Goal: Task Accomplishment & Management: Manage account settings

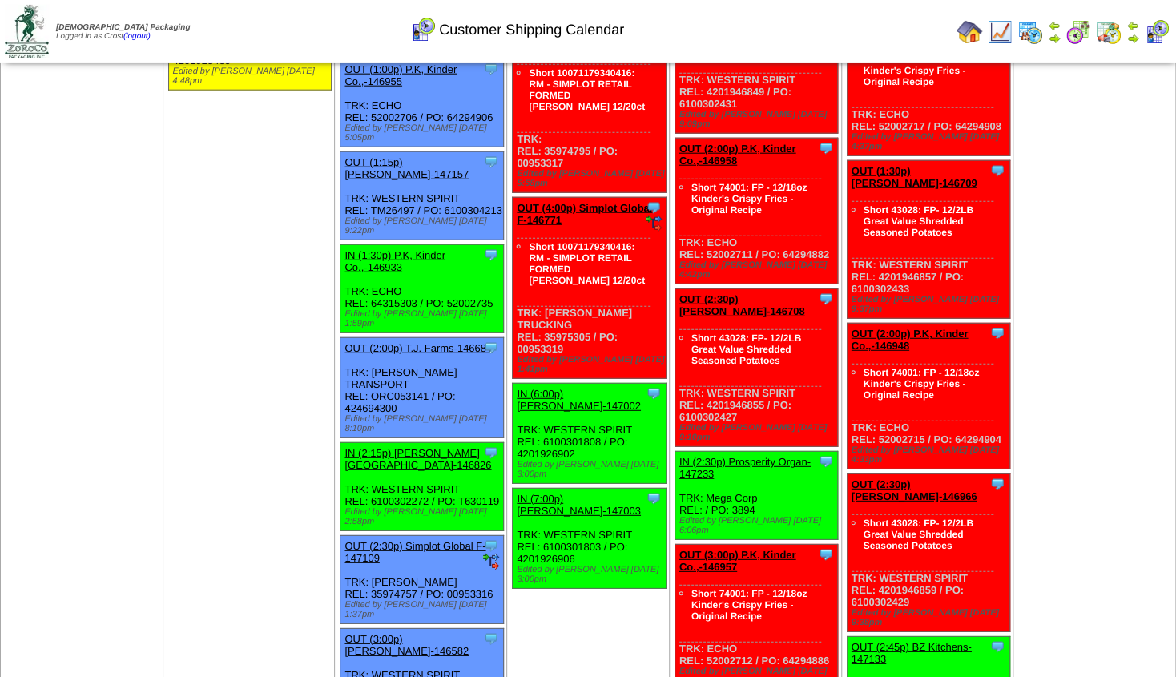
scroll to position [1954, 0]
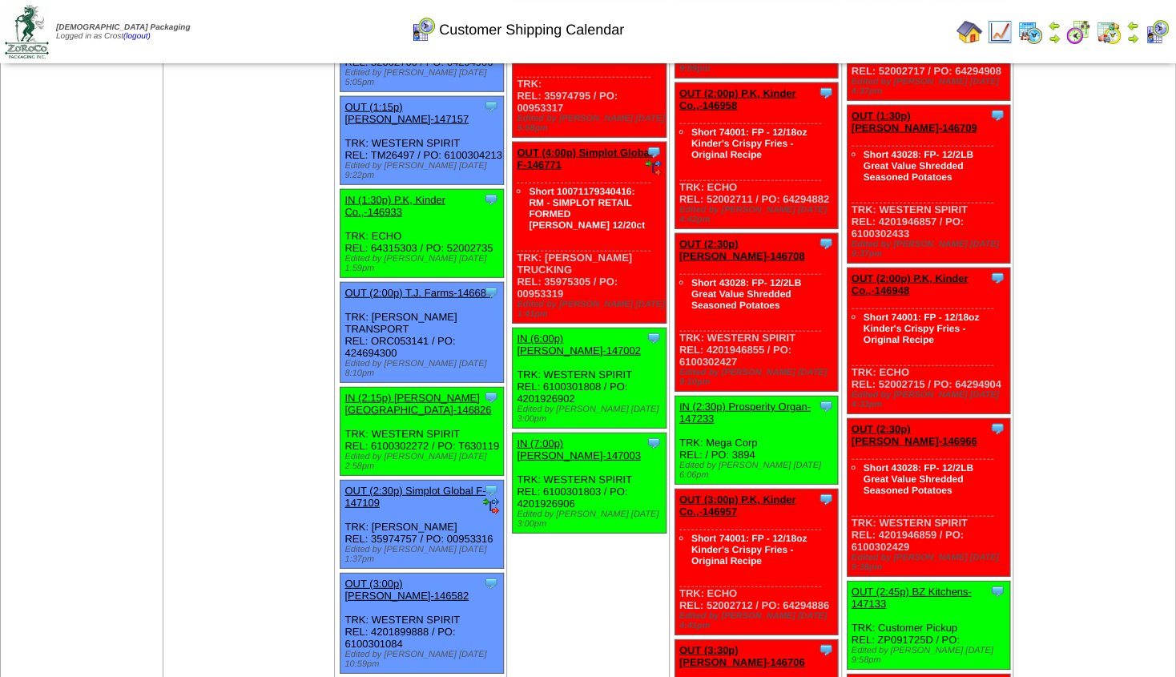
click at [1133, 36] on img at bounding box center [1132, 38] width 13 height 13
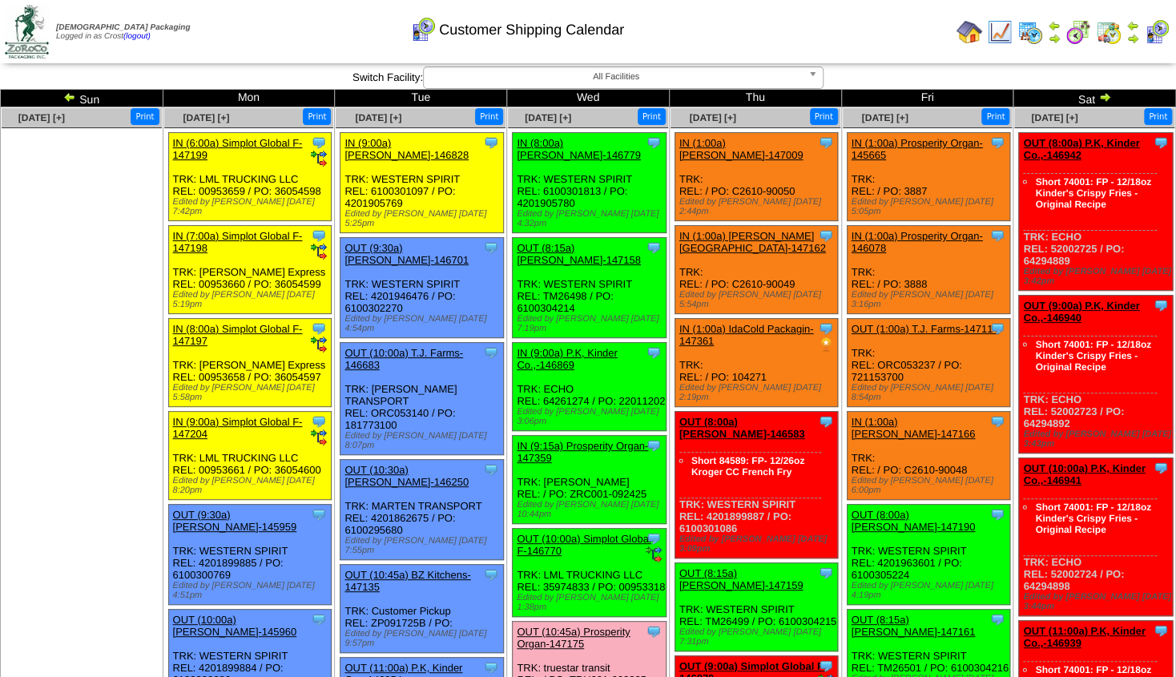
click at [1058, 35] on img at bounding box center [1054, 38] width 13 height 13
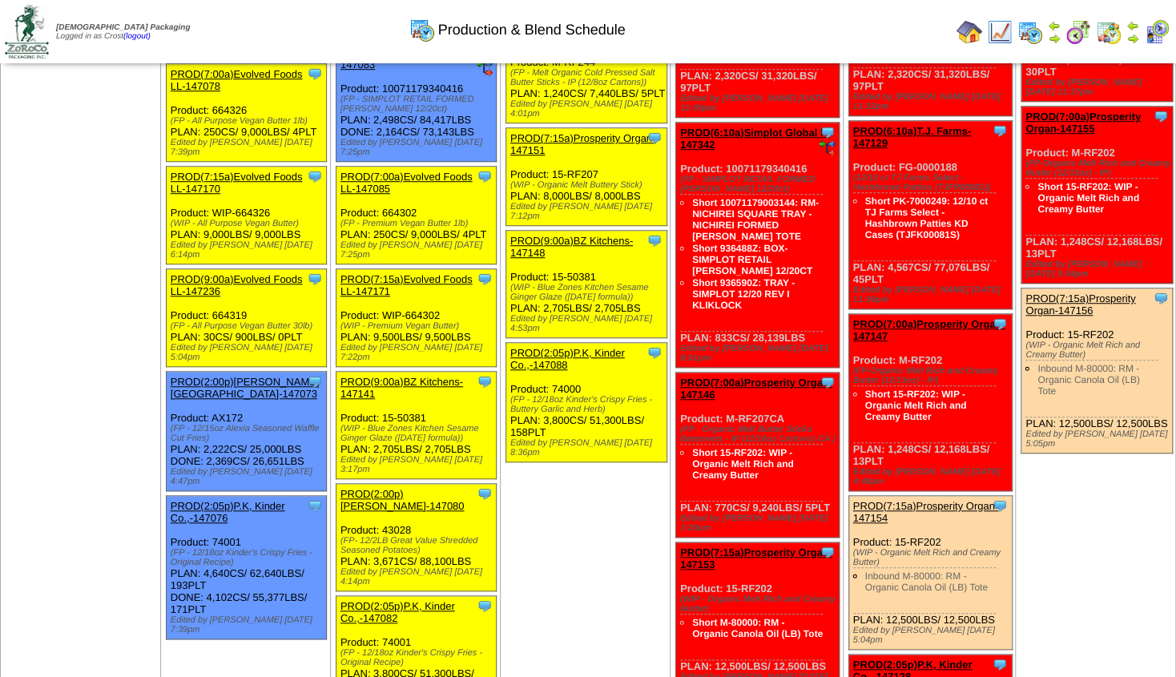
scroll to position [432, 0]
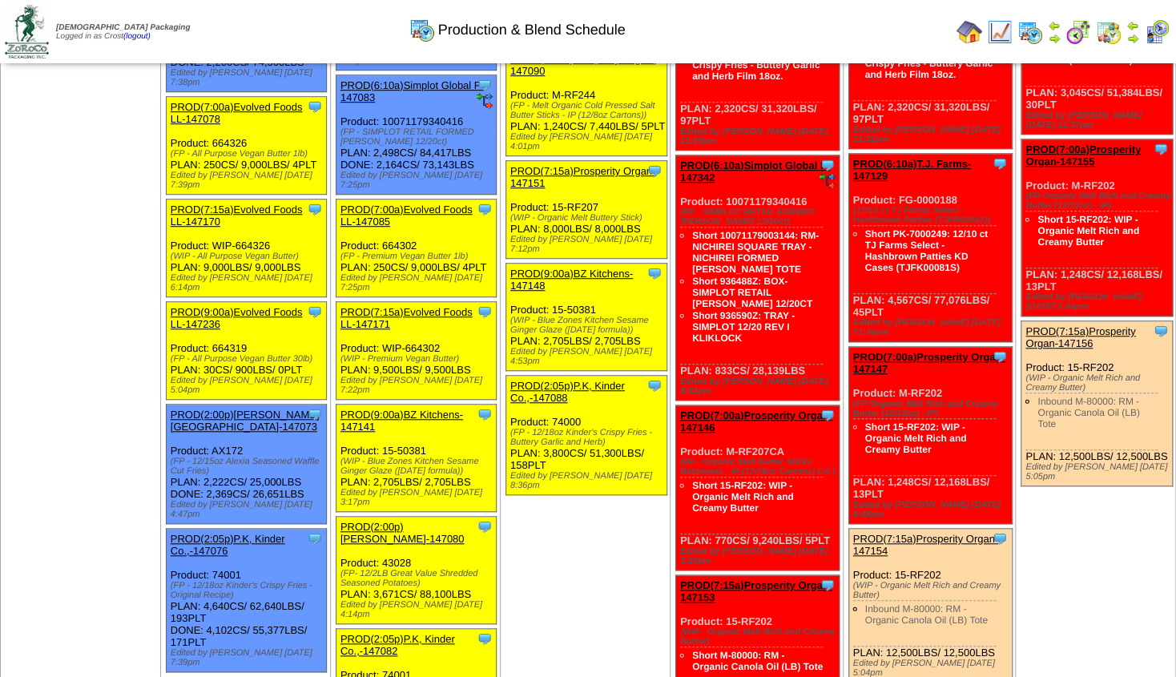
click at [1135, 31] on link at bounding box center [1132, 34] width 13 height 25
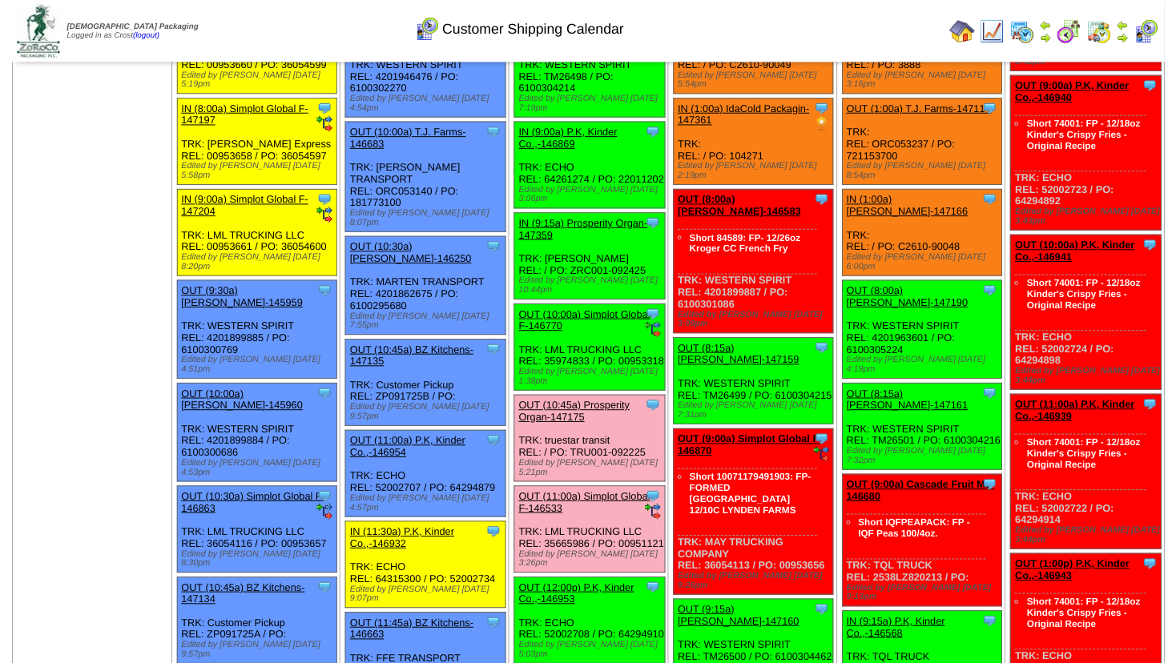
scroll to position [259, 0]
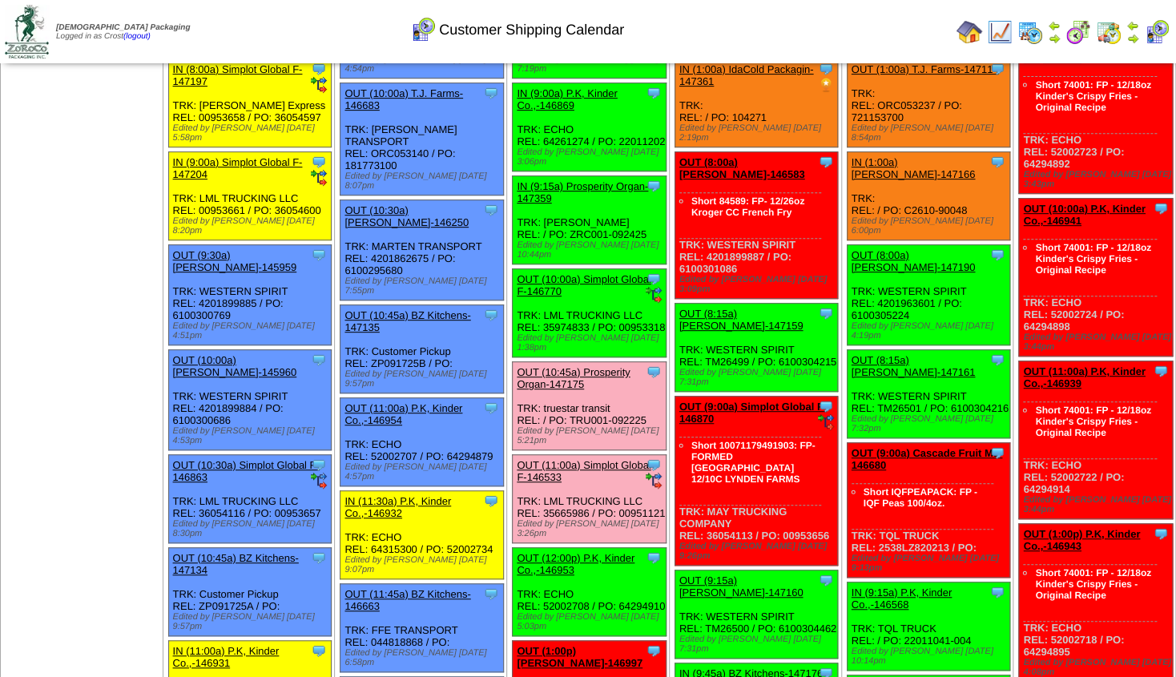
click at [575, 366] on link "OUT (10:45a) Prosperity Organ-147175" at bounding box center [573, 378] width 113 height 24
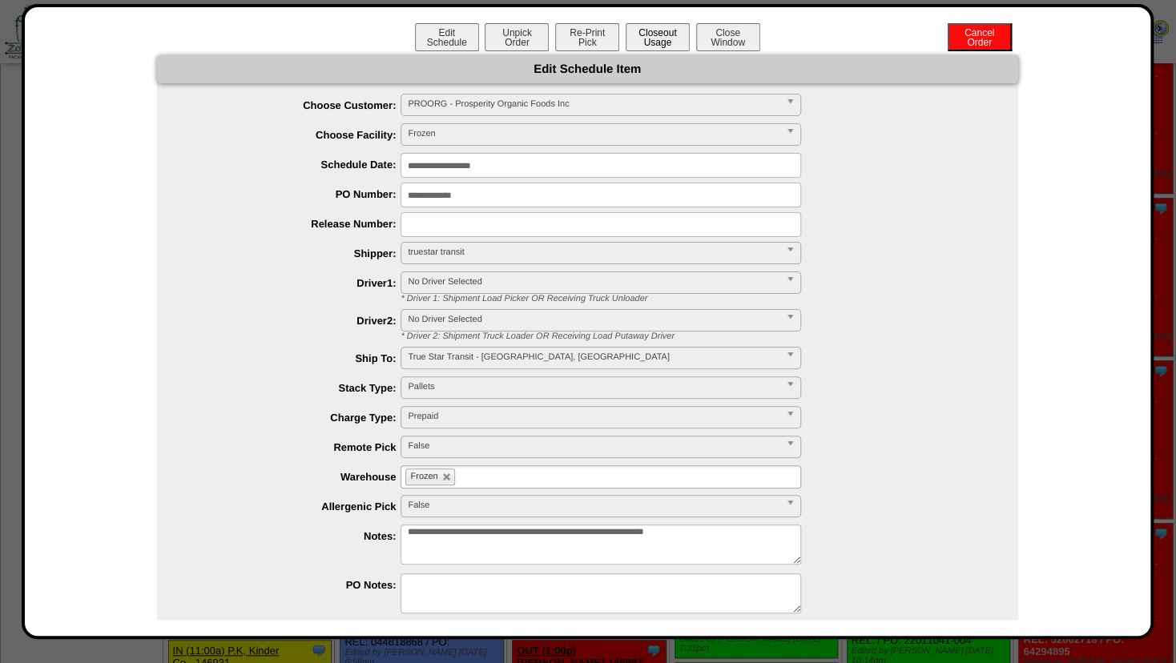
click at [648, 30] on button "Closeout Usage" at bounding box center [658, 37] width 64 height 28
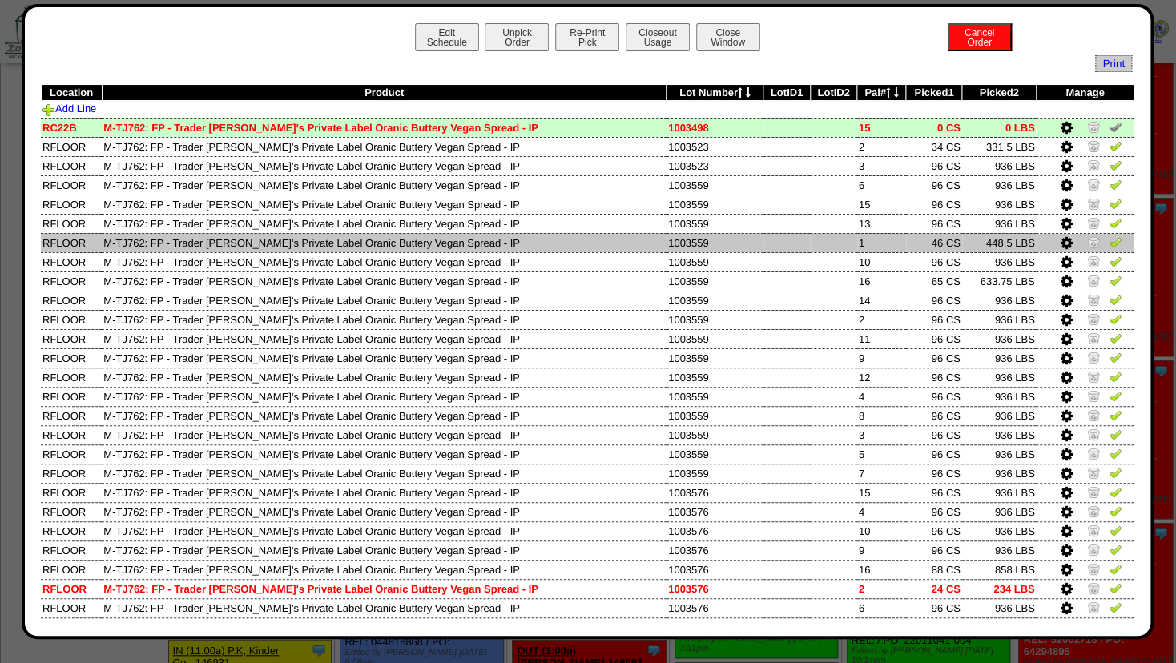
click at [1087, 242] on img at bounding box center [1093, 241] width 13 height 13
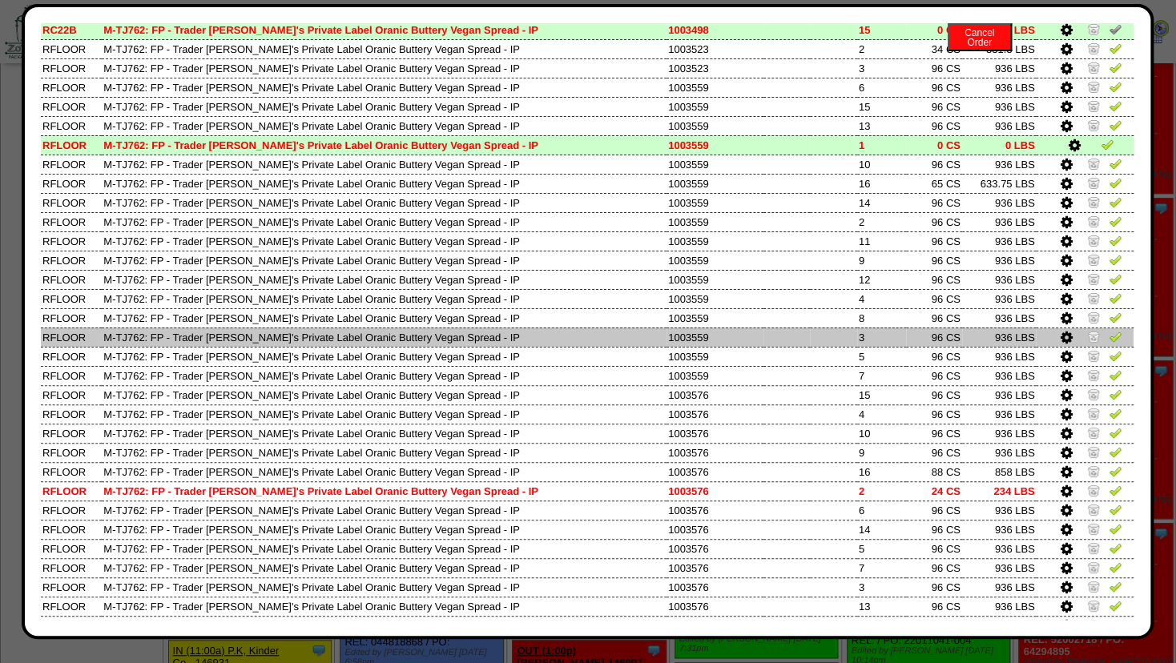
scroll to position [101, 0]
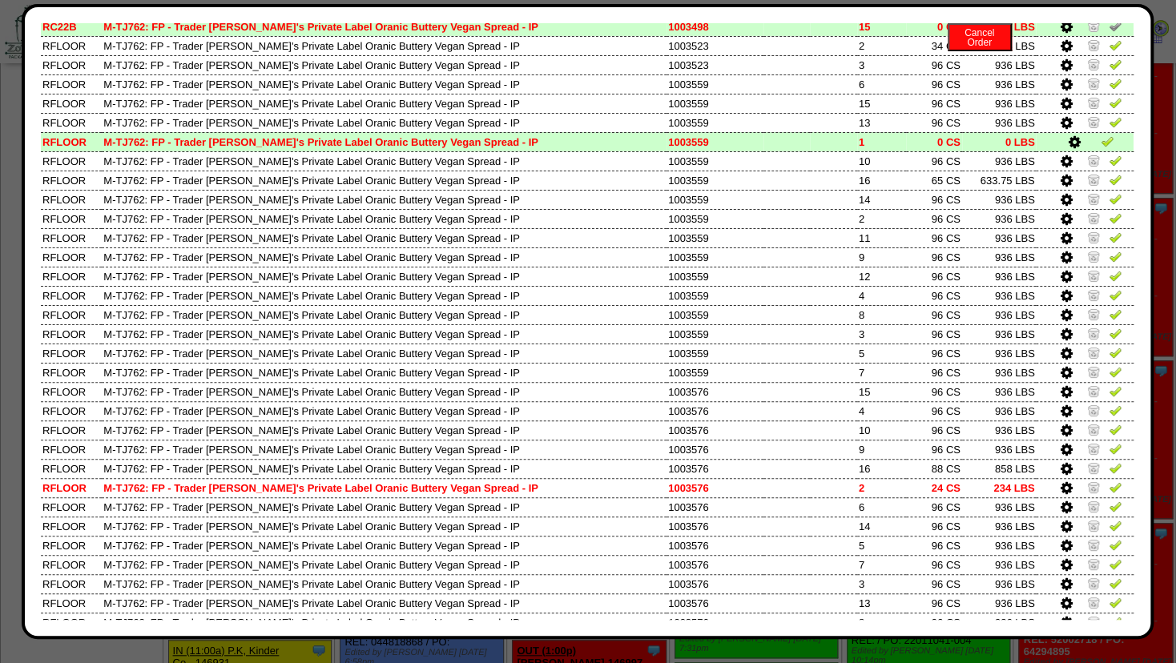
click at [1060, 482] on icon at bounding box center [1066, 488] width 12 height 14
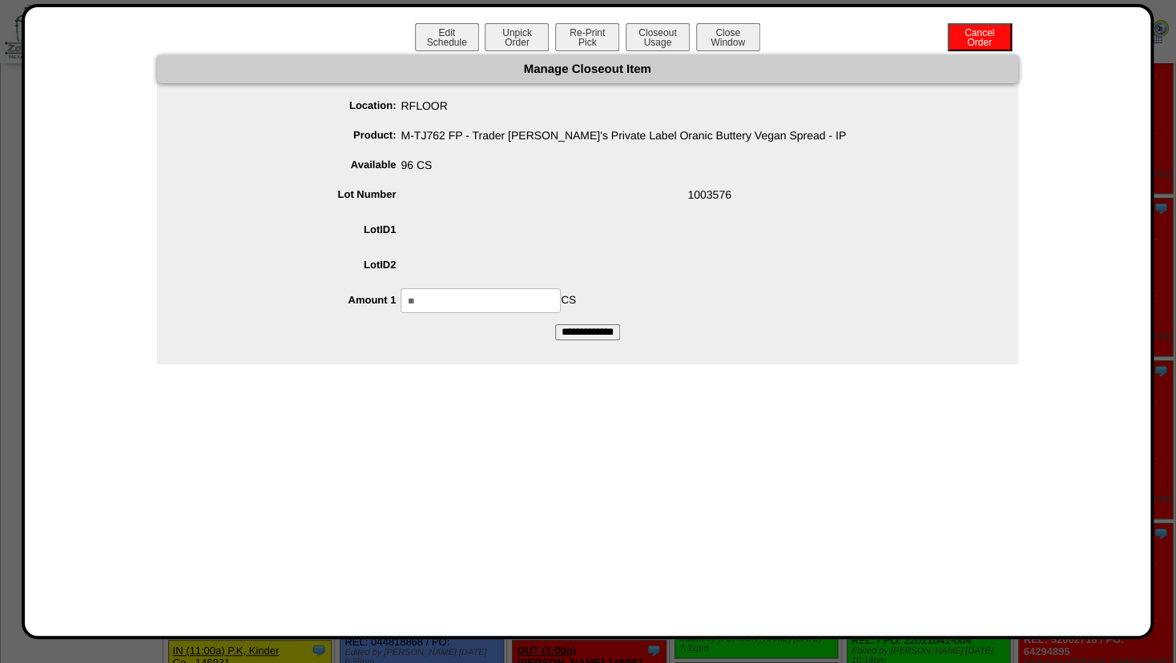
drag, startPoint x: 452, startPoint y: 304, endPoint x: 353, endPoint y: 294, distance: 99.0
click at [400, 294] on input "**" at bounding box center [480, 300] width 160 height 25
type input "**"
drag, startPoint x: 642, startPoint y: 237, endPoint x: 649, endPoint y: 251, distance: 15.4
click at [647, 232] on span at bounding box center [603, 233] width 829 height 30
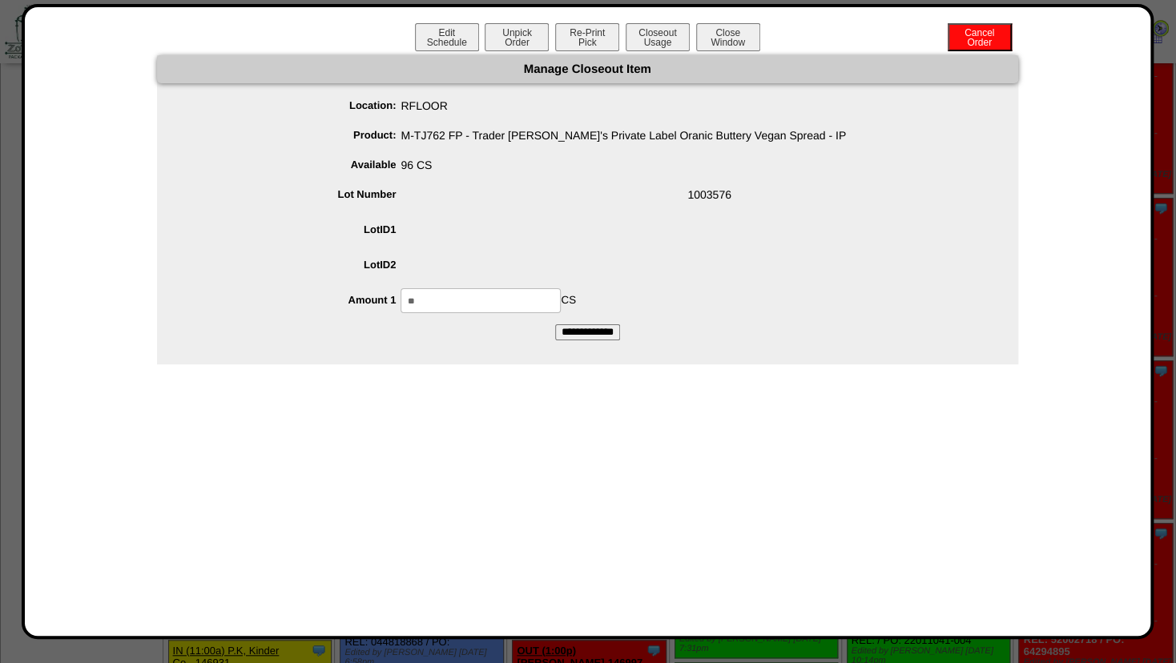
click at [585, 325] on input "**********" at bounding box center [587, 332] width 65 height 16
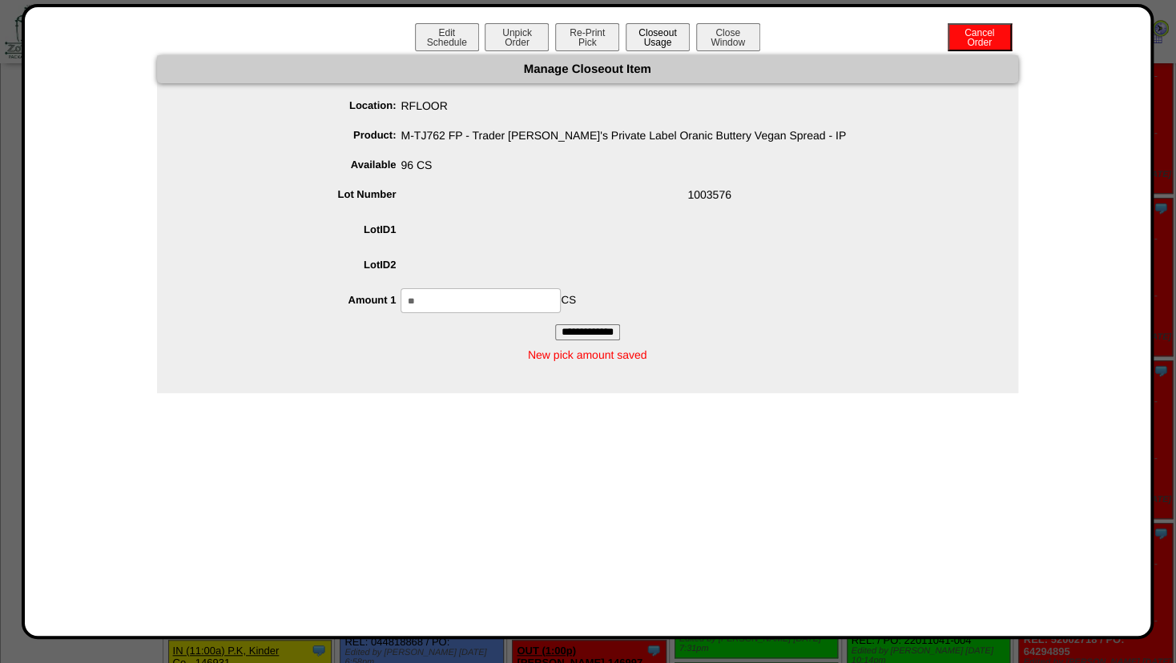
click at [650, 34] on button "Closeout Usage" at bounding box center [658, 37] width 64 height 28
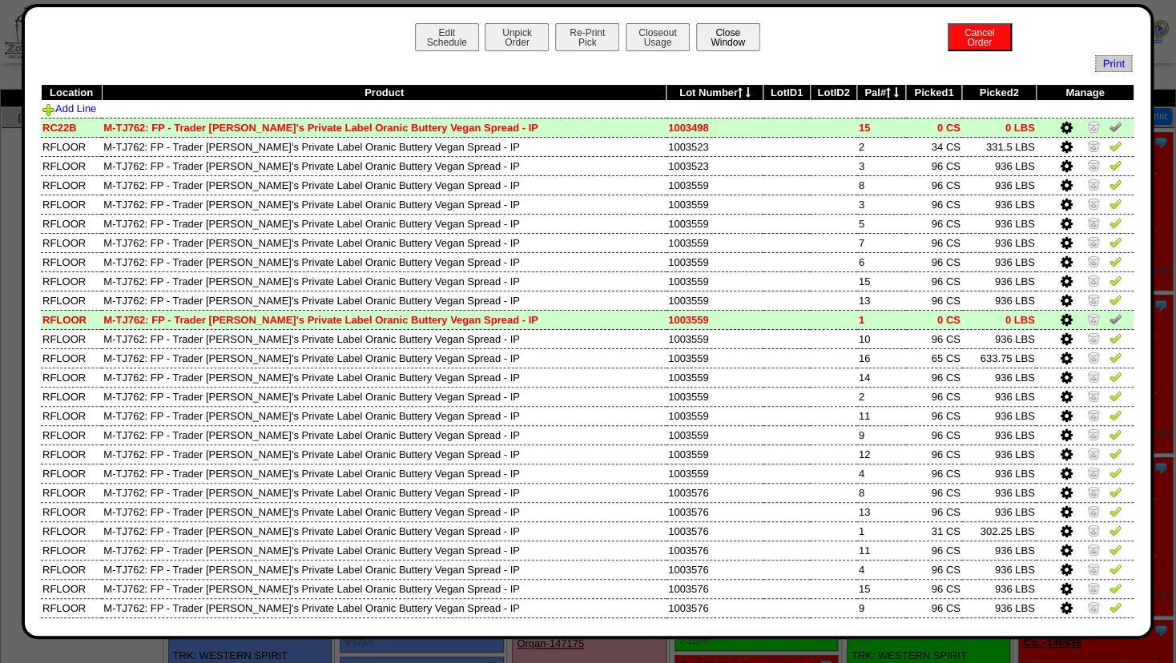
click at [730, 43] on button "Close Window" at bounding box center [728, 37] width 64 height 28
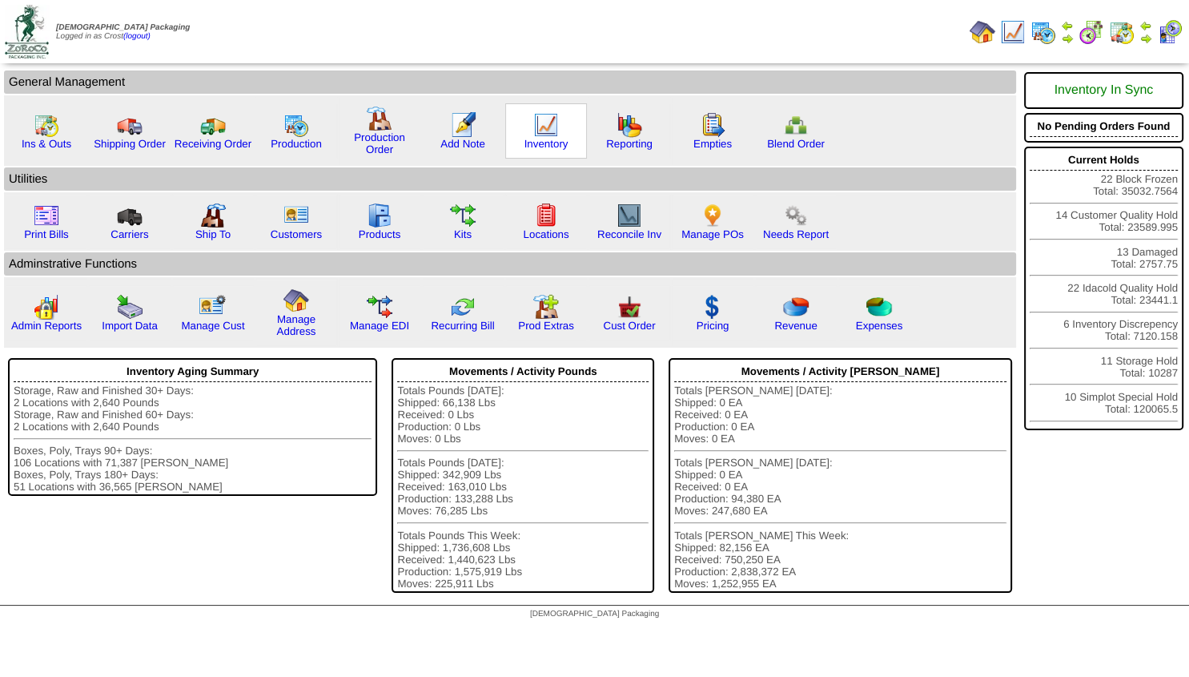
click at [545, 132] on img at bounding box center [546, 125] width 26 height 26
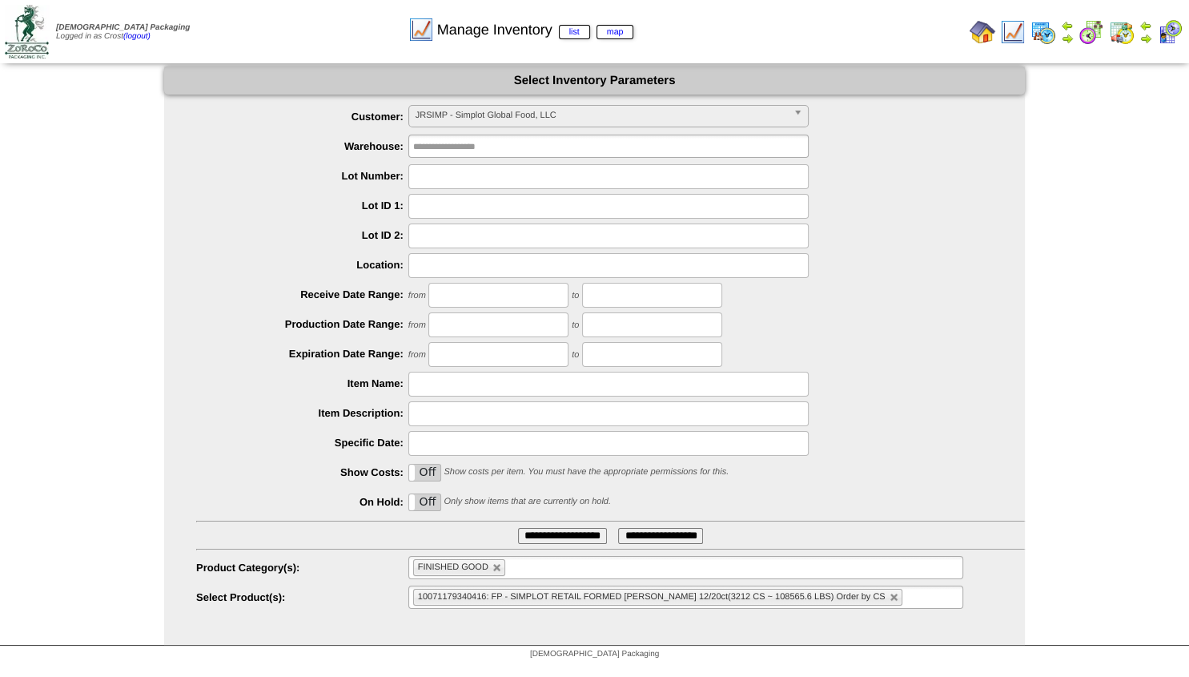
click at [479, 119] on span "JRSIMP - Simplot Global Food, LLC" at bounding box center [602, 115] width 372 height 19
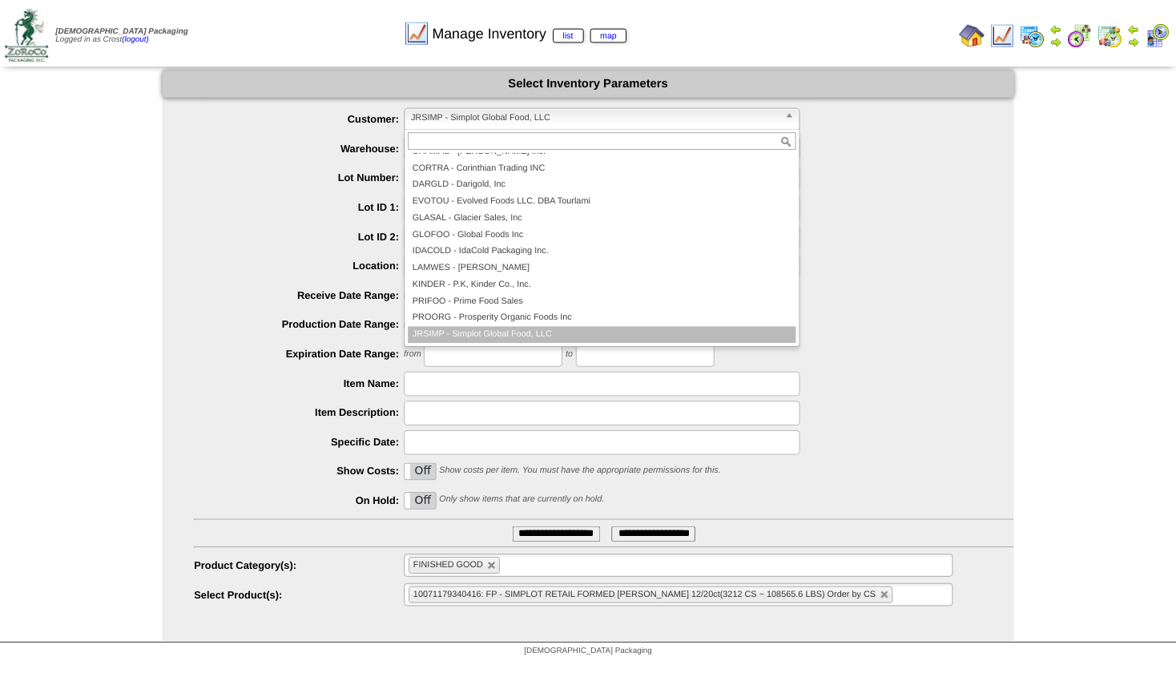
scroll to position [101, 0]
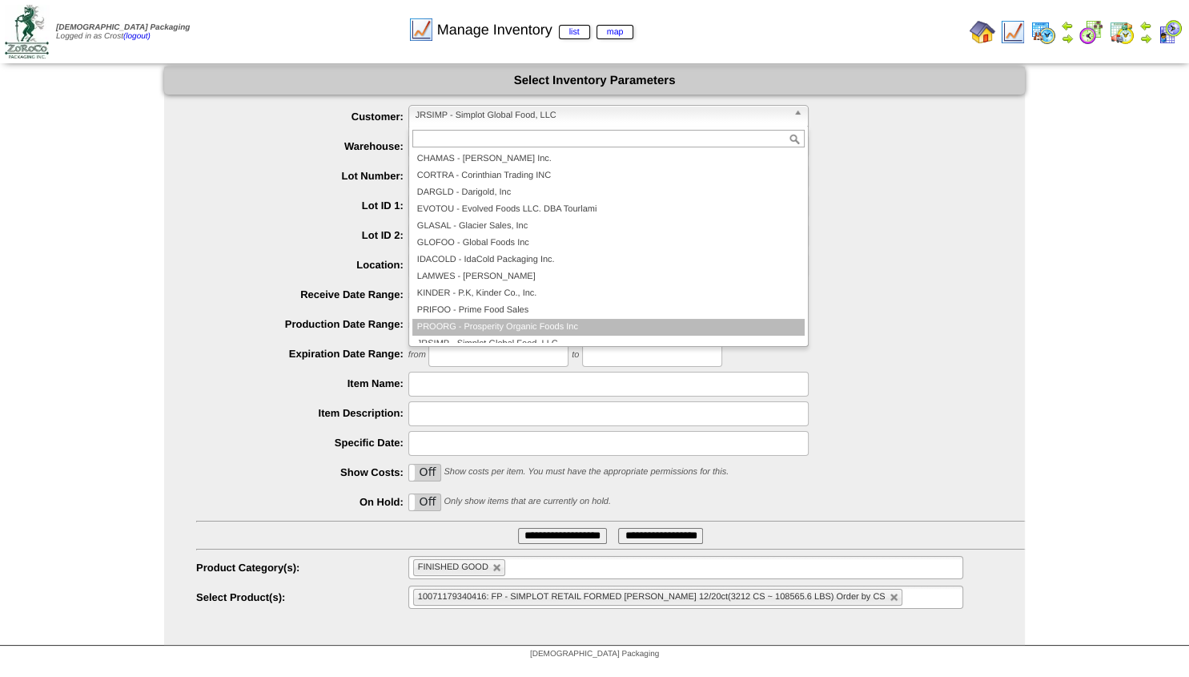
click at [441, 324] on li "PROORG - Prosperity Organic Foods Inc" at bounding box center [608, 327] width 392 height 17
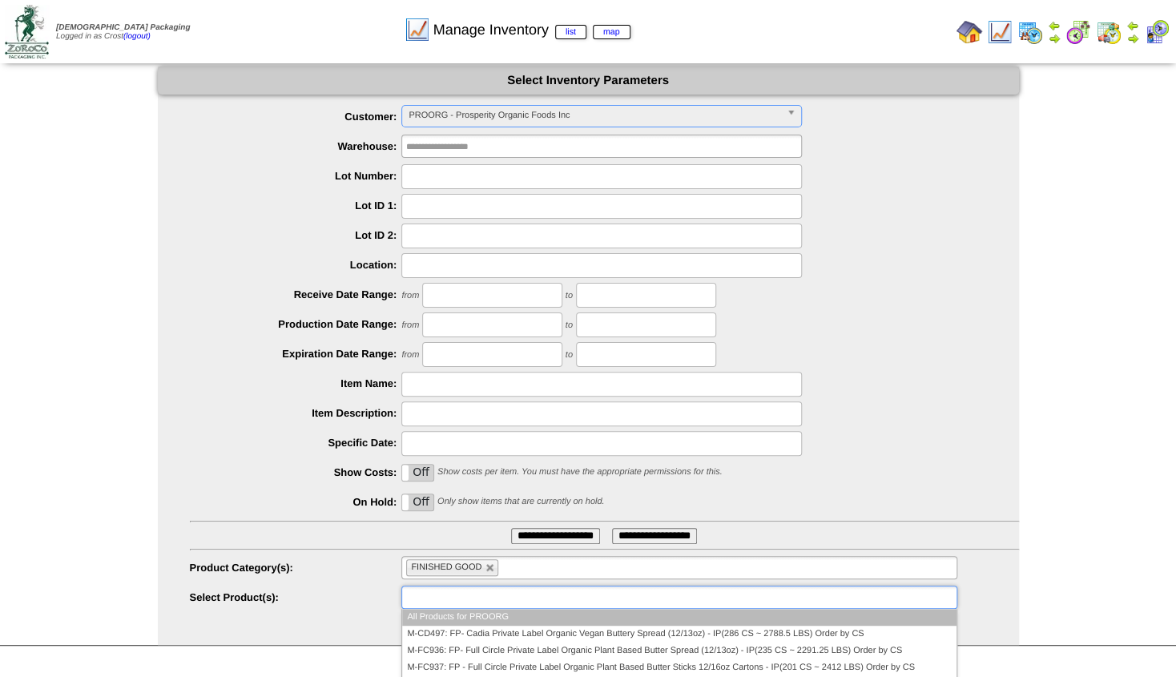
click at [461, 596] on input "text" at bounding box center [457, 597] width 103 height 20
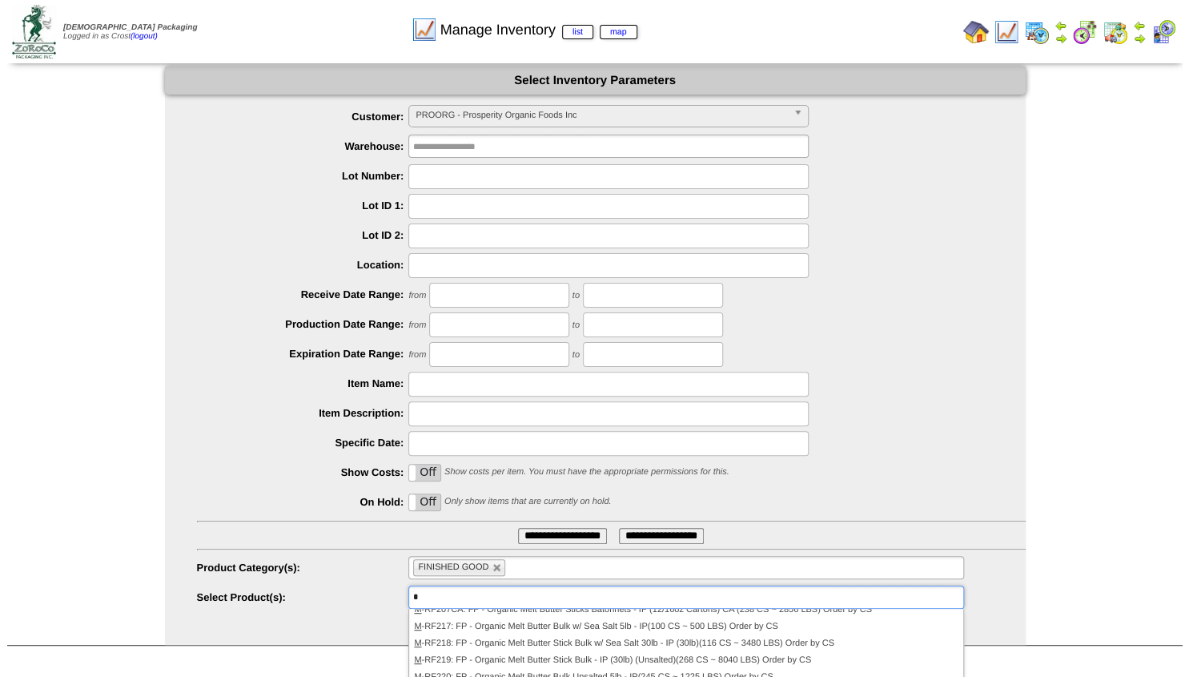
scroll to position [0, 0]
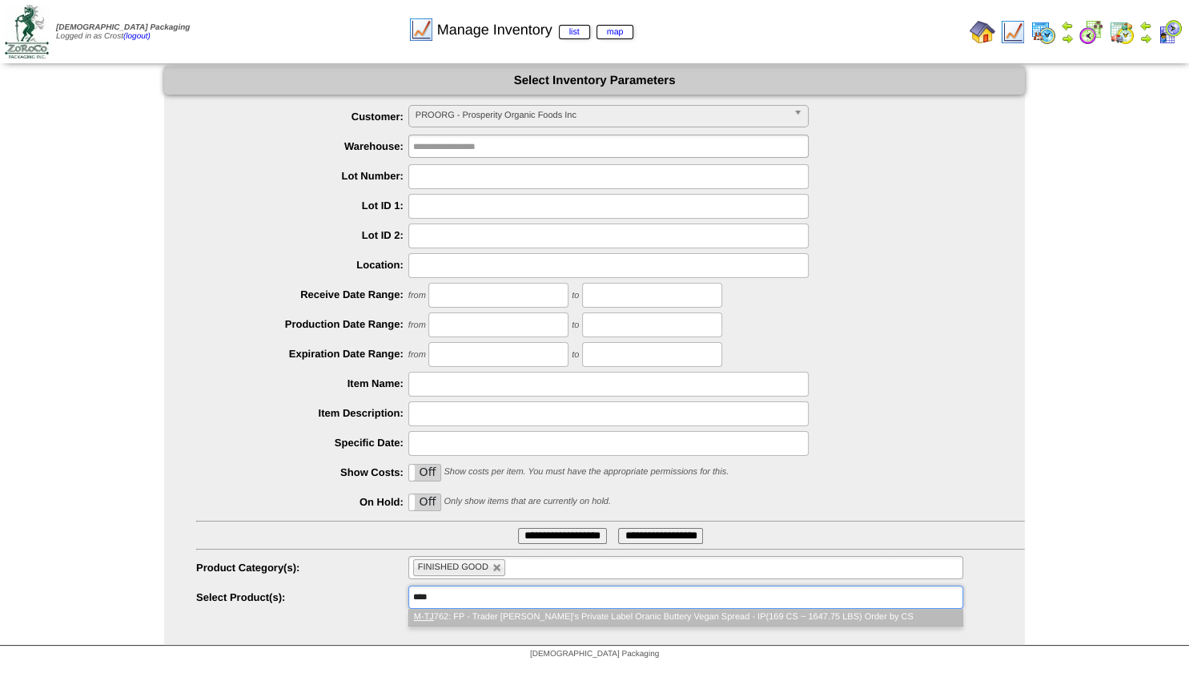
type input "****"
click at [445, 618] on li "M-TJ 762: FP - Trader [PERSON_NAME]'s Private Label Oranic Buttery Vegan Spread…" at bounding box center [685, 617] width 553 height 17
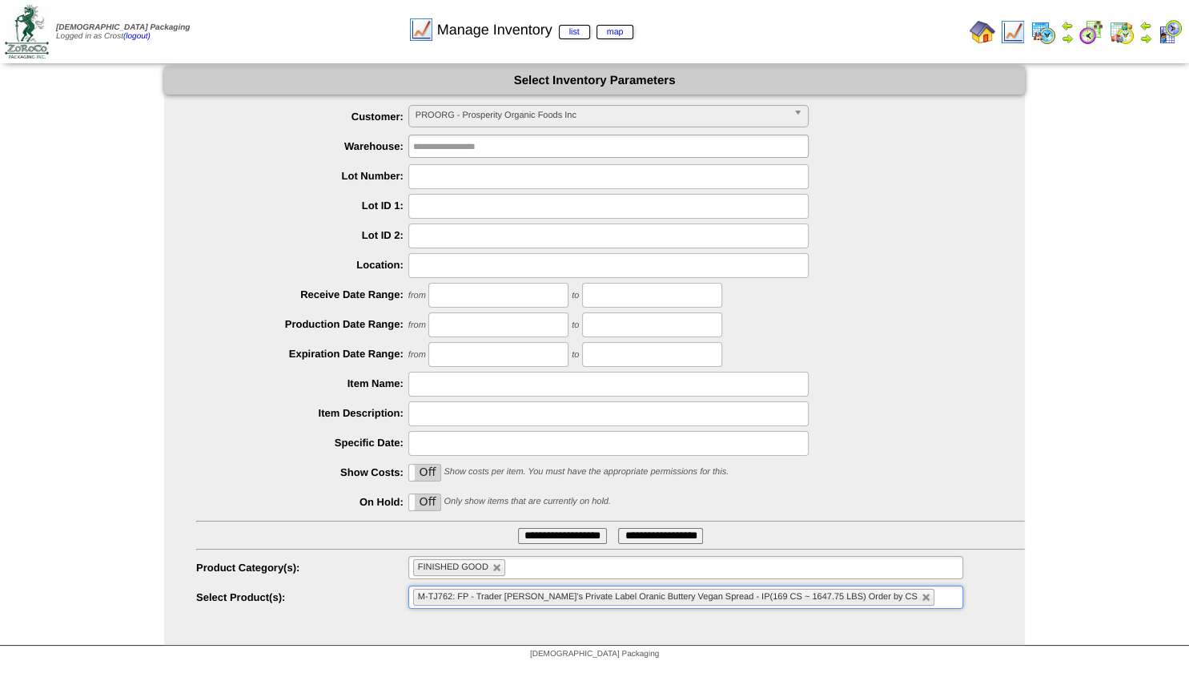
click at [531, 534] on input "**********" at bounding box center [562, 536] width 89 height 16
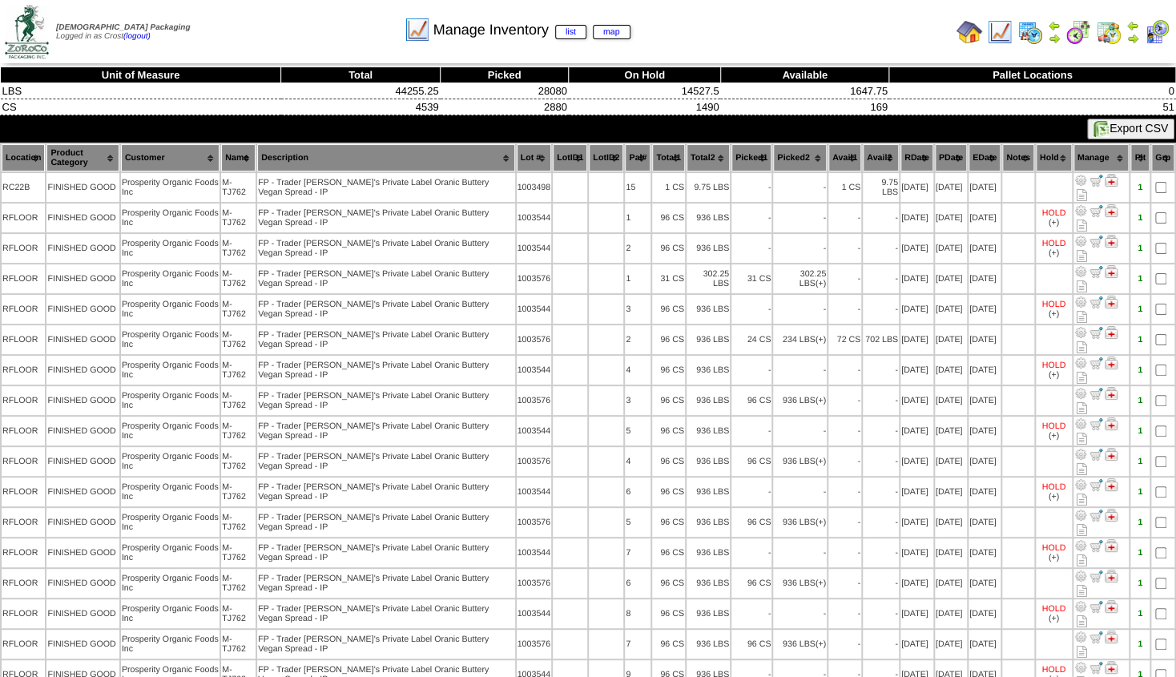
click at [517, 157] on th "Lot #" at bounding box center [534, 157] width 35 height 27
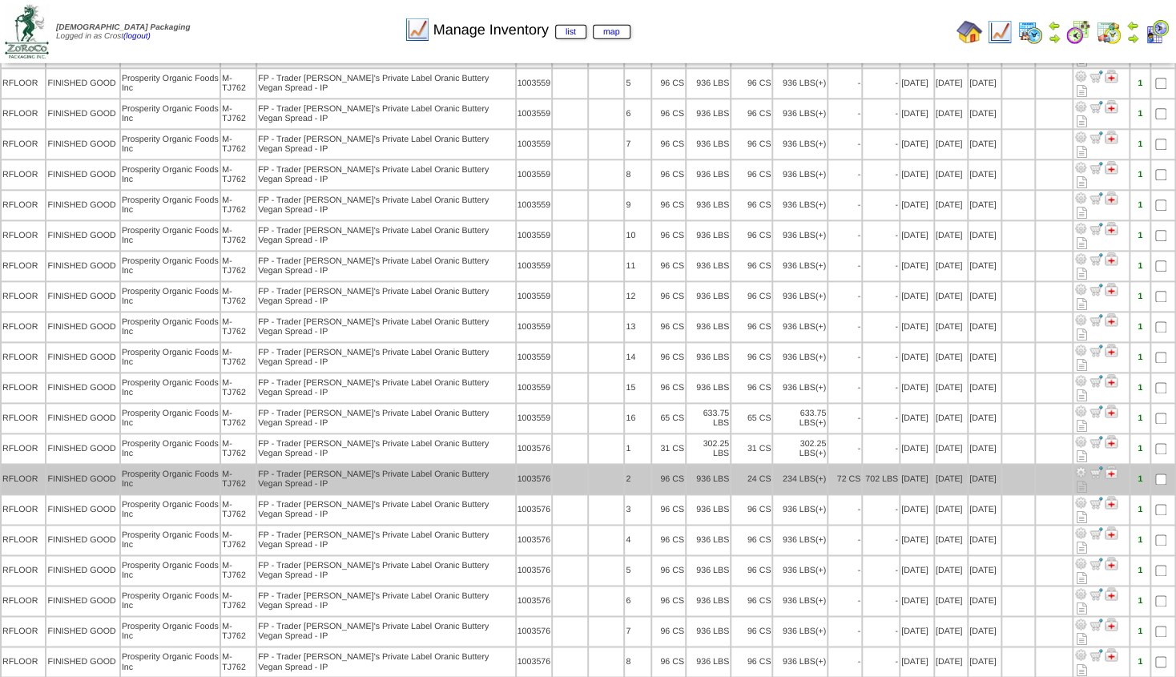
scroll to position [799, 0]
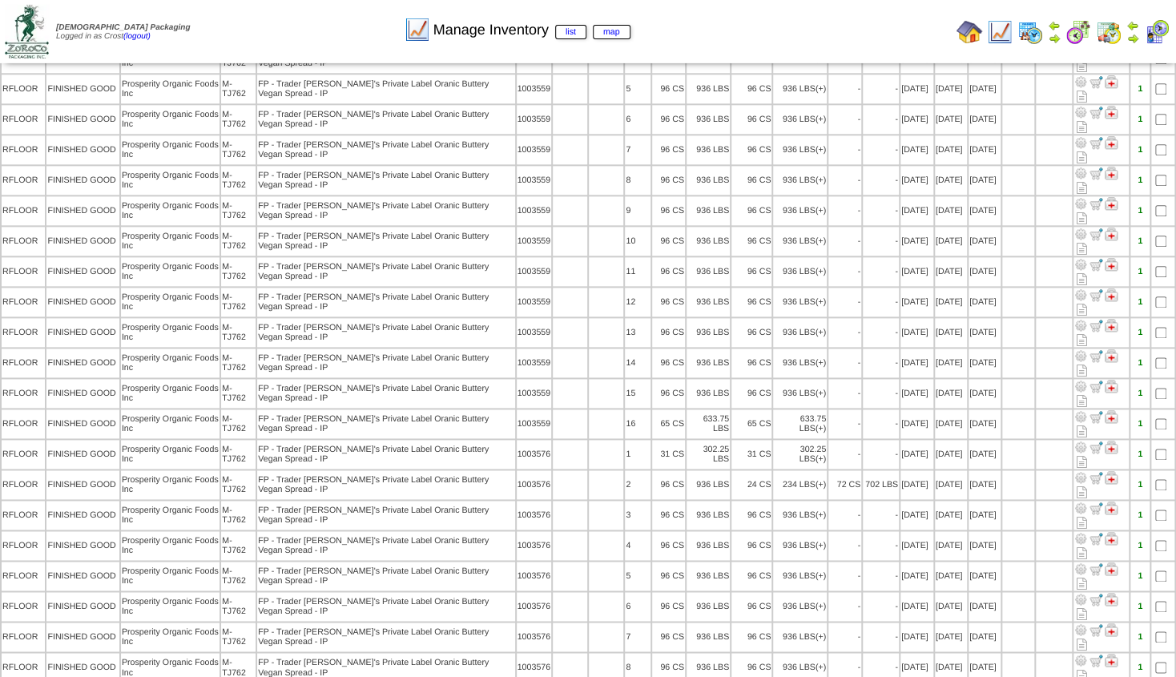
click at [1048, 39] on img at bounding box center [1054, 38] width 13 height 13
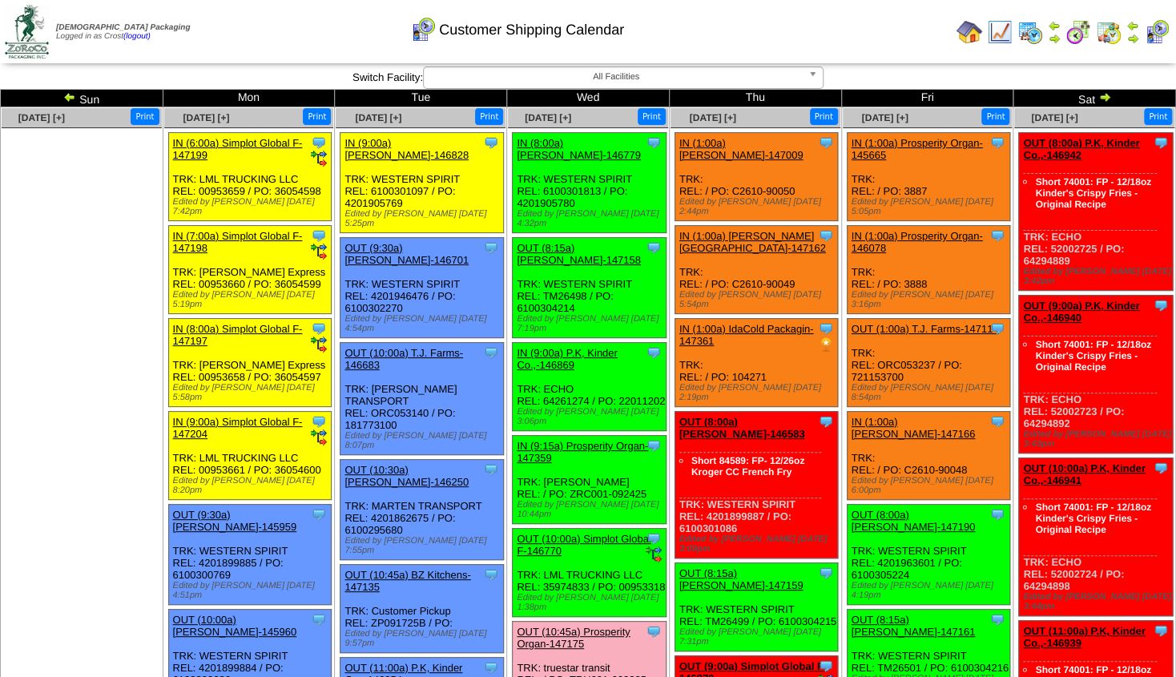
click at [1128, 38] on img at bounding box center [1132, 38] width 13 height 13
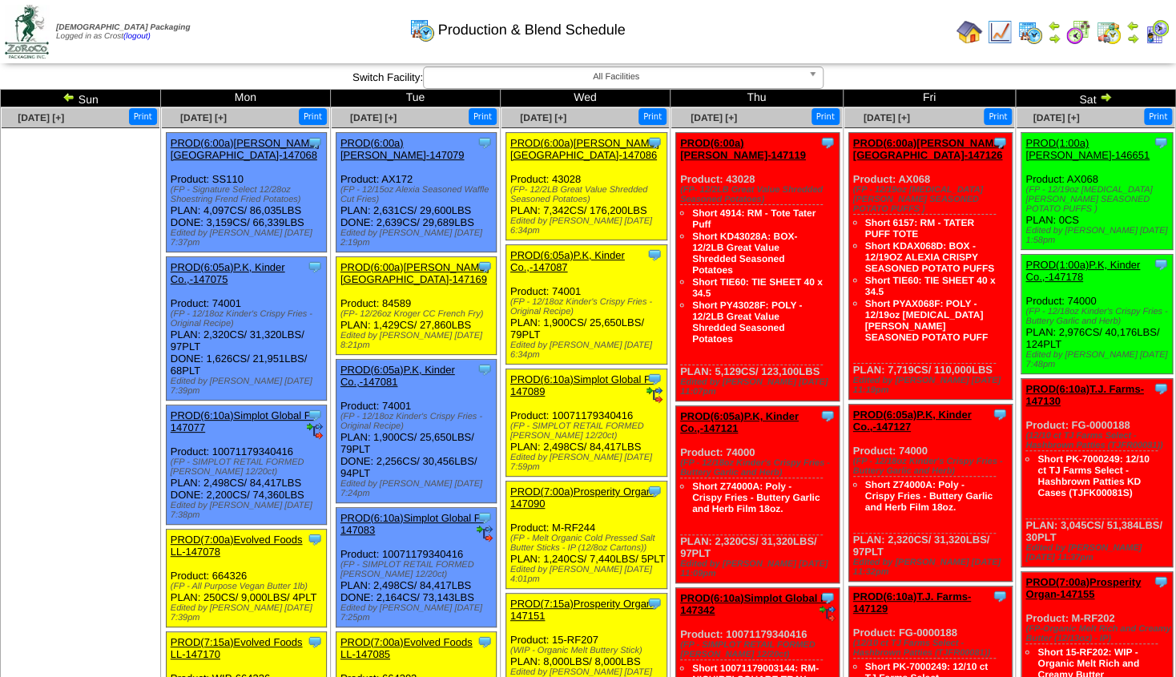
click at [996, 30] on img at bounding box center [1000, 32] width 26 height 26
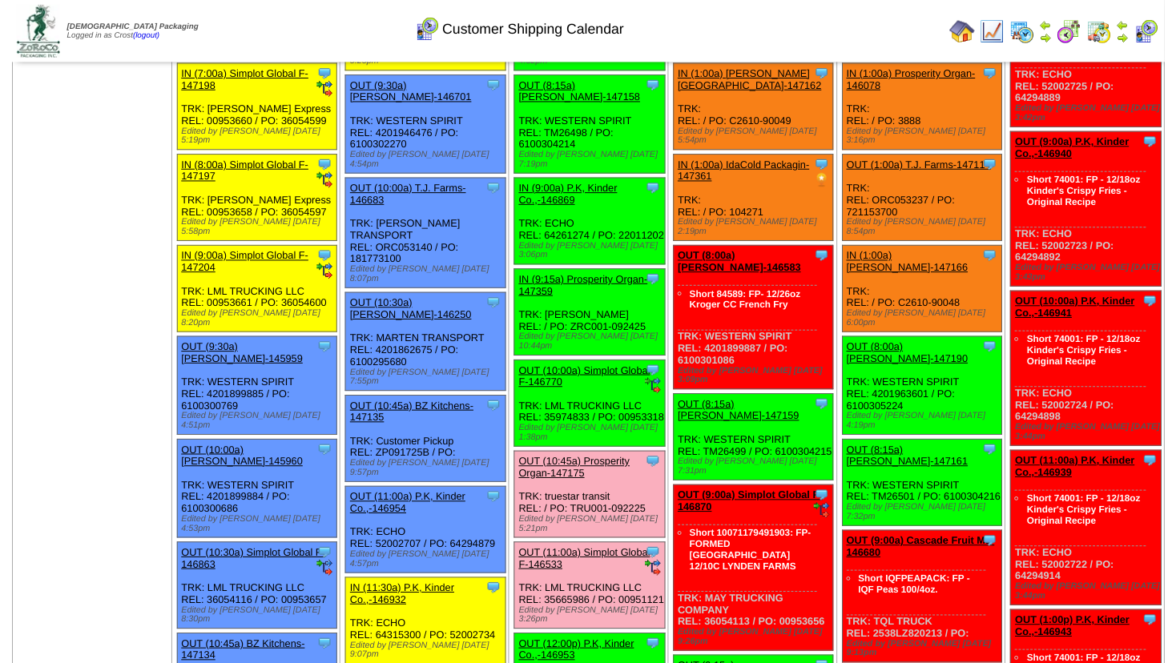
scroll to position [144, 0]
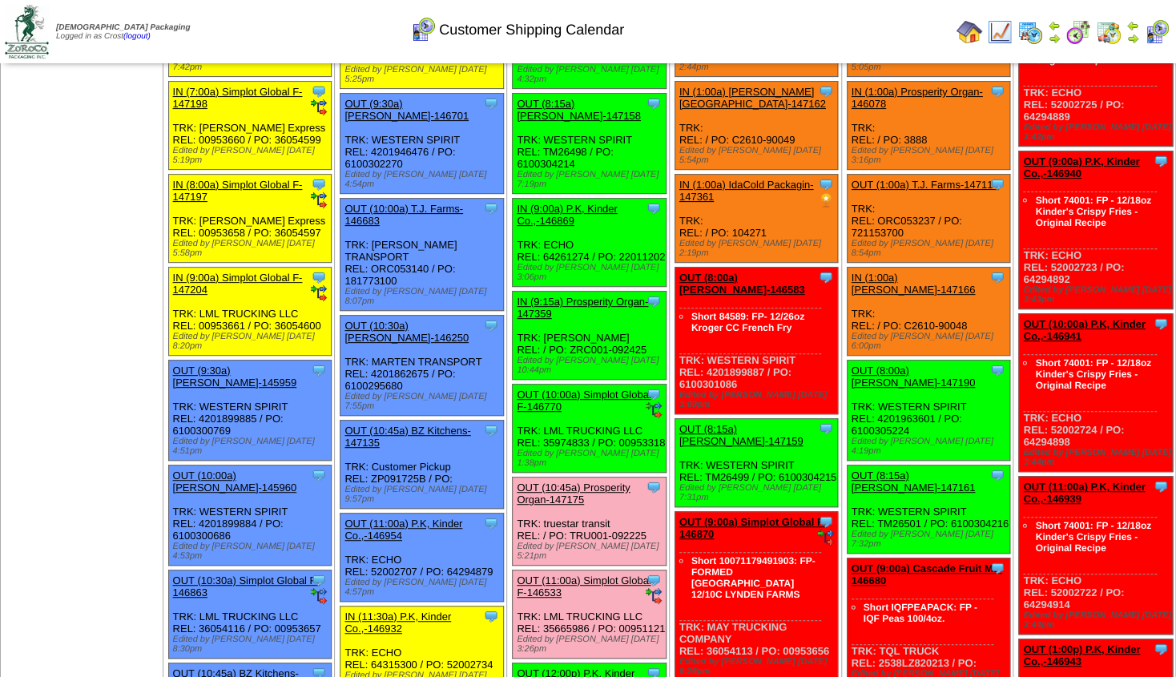
click at [585, 388] on link "OUT (10:00a) Simplot Global F-146770" at bounding box center [584, 400] width 134 height 24
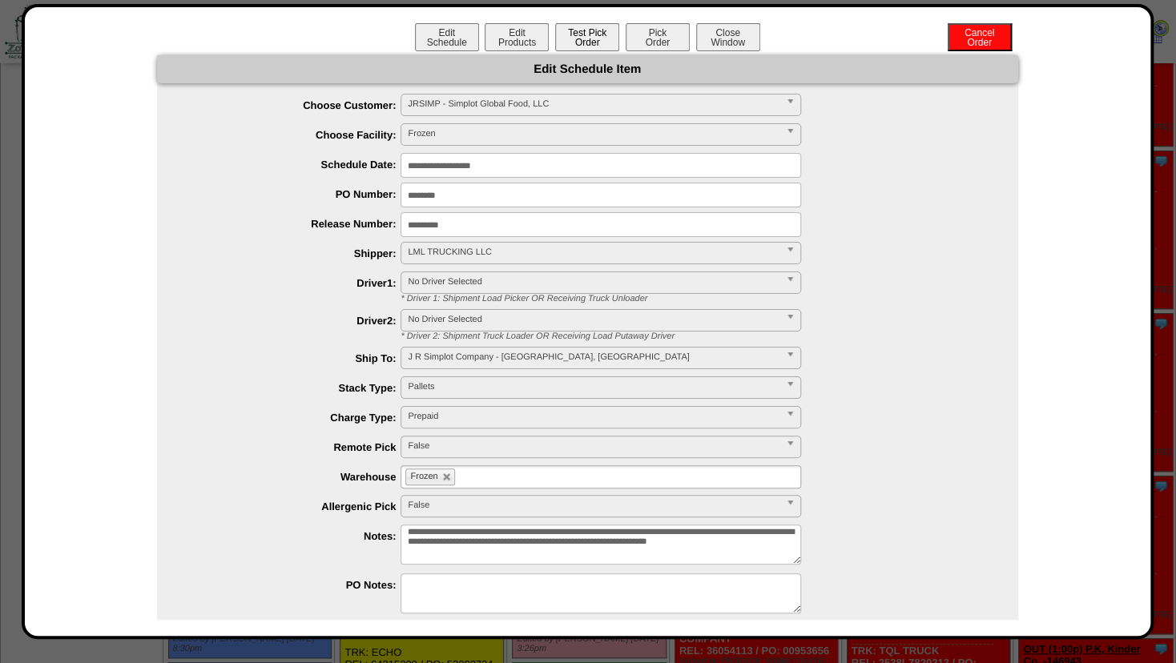
click at [565, 42] on button "Test Pick Order" at bounding box center [587, 37] width 64 height 28
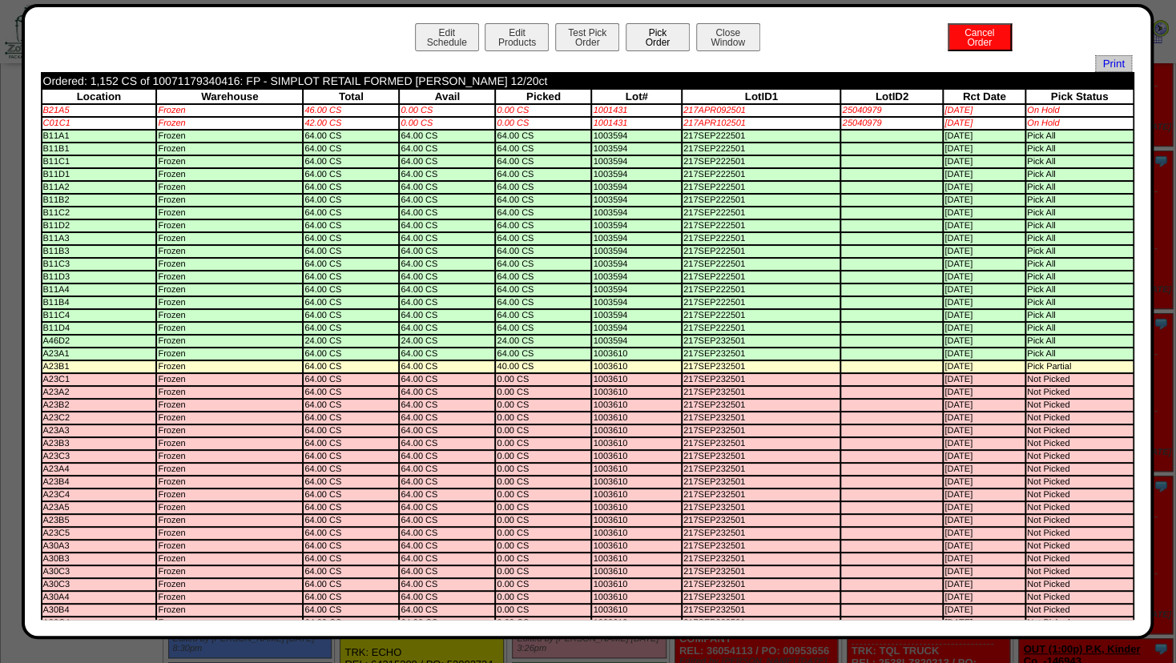
click at [653, 42] on button "Pick Order" at bounding box center [658, 37] width 64 height 28
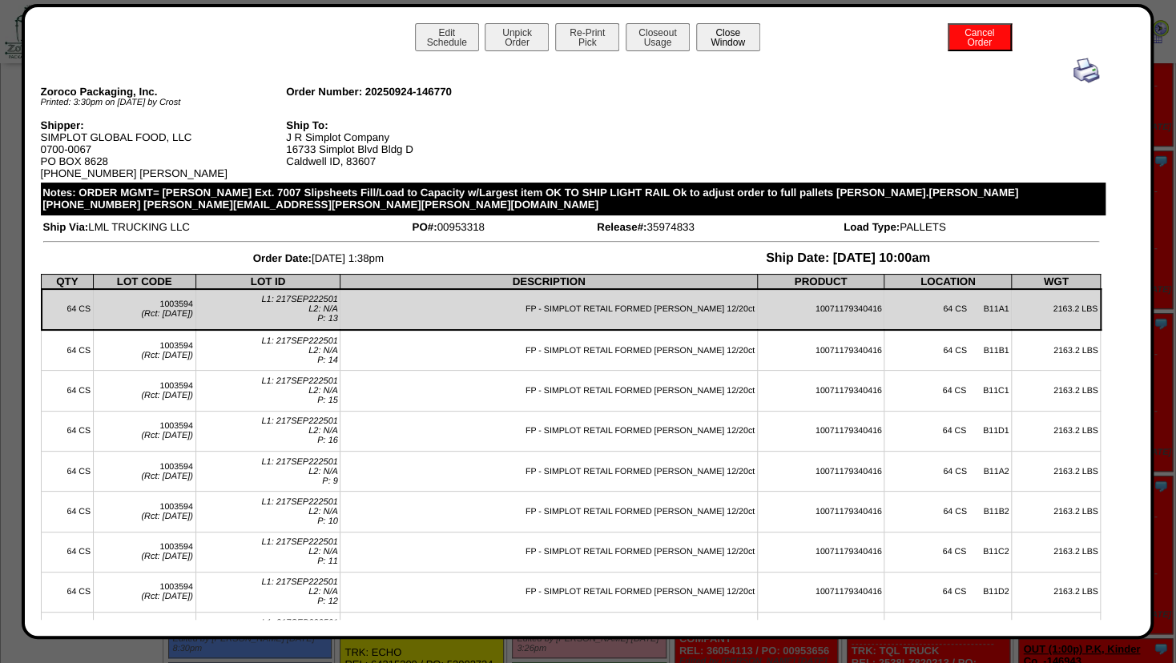
click at [715, 36] on button "Close Window" at bounding box center [728, 37] width 64 height 28
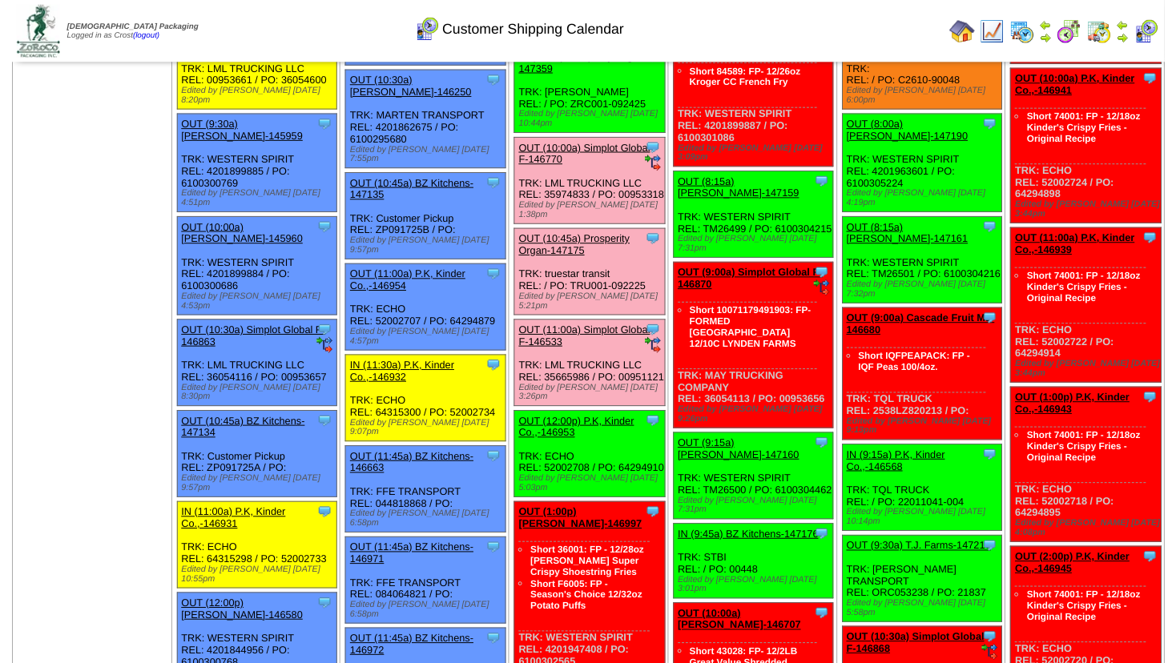
scroll to position [424, 0]
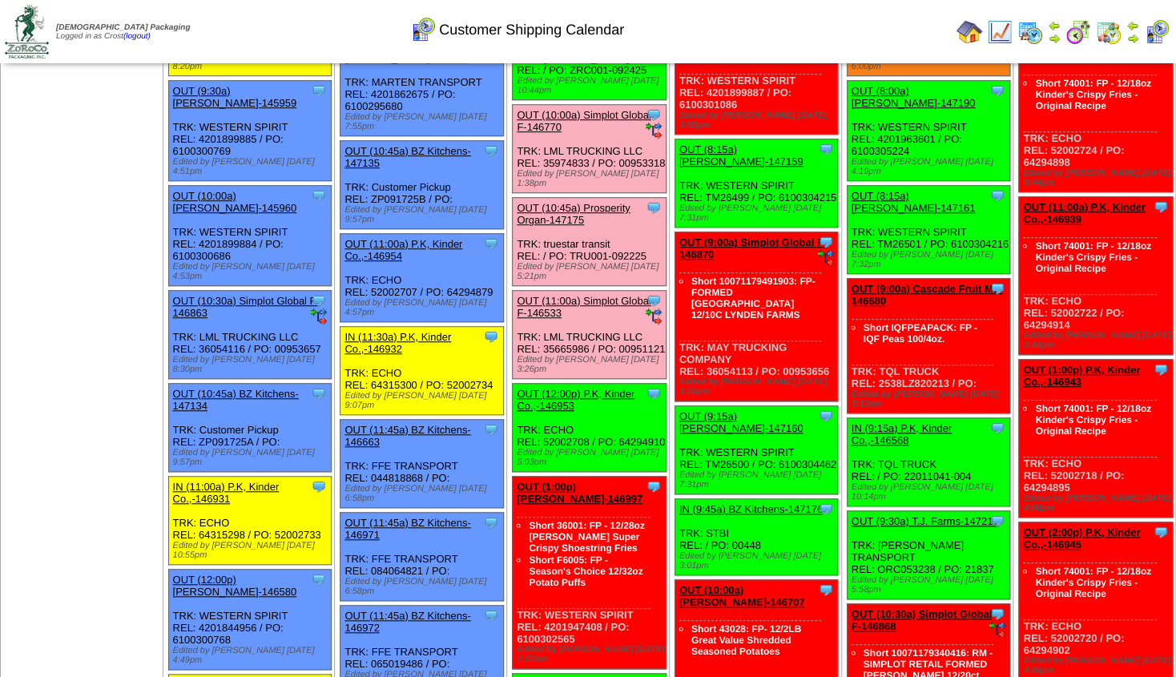
click at [552, 388] on div "OUT (12:00p) P.K, Kinder Co.,-146953" at bounding box center [588, 400] width 143 height 24
click at [586, 388] on link "OUT (12:00p) P.K, Kinder Co.,-146953" at bounding box center [576, 400] width 118 height 24
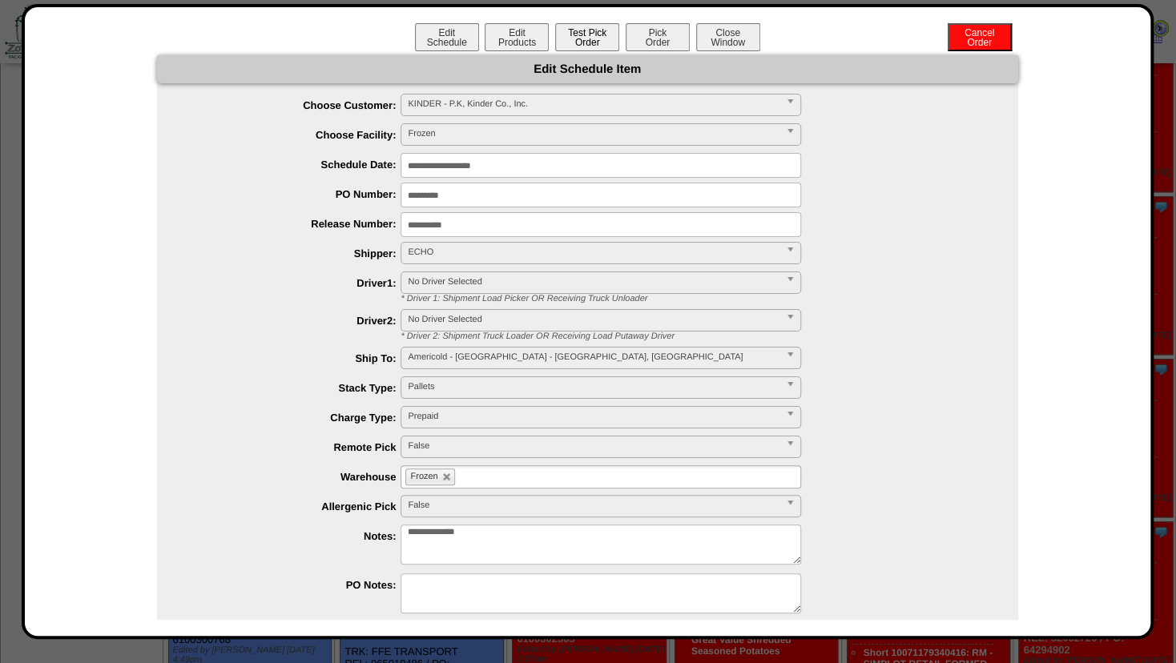
click at [577, 38] on button "Test Pick Order" at bounding box center [587, 37] width 64 height 28
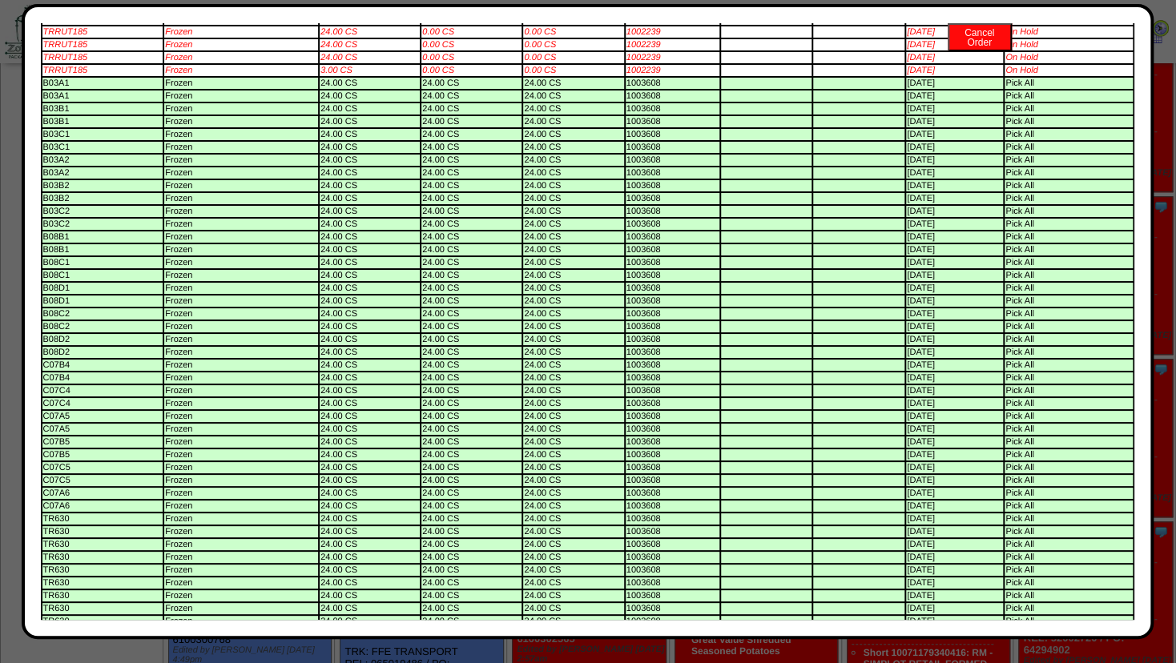
scroll to position [0, 0]
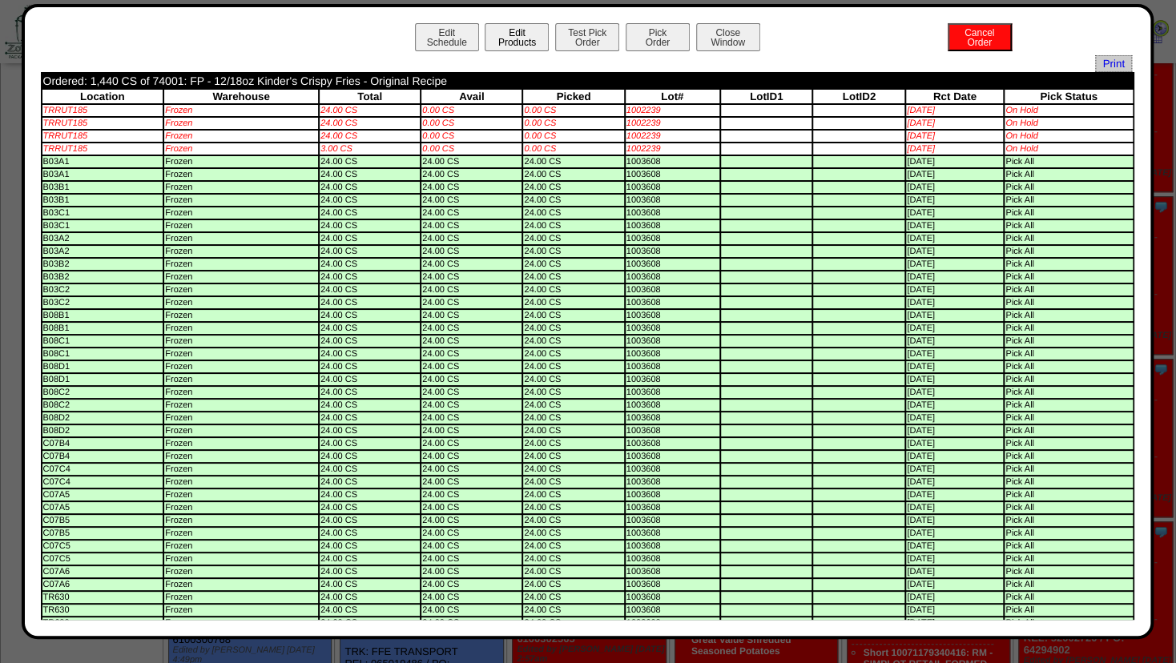
click at [517, 40] on button "Edit Products" at bounding box center [517, 37] width 64 height 28
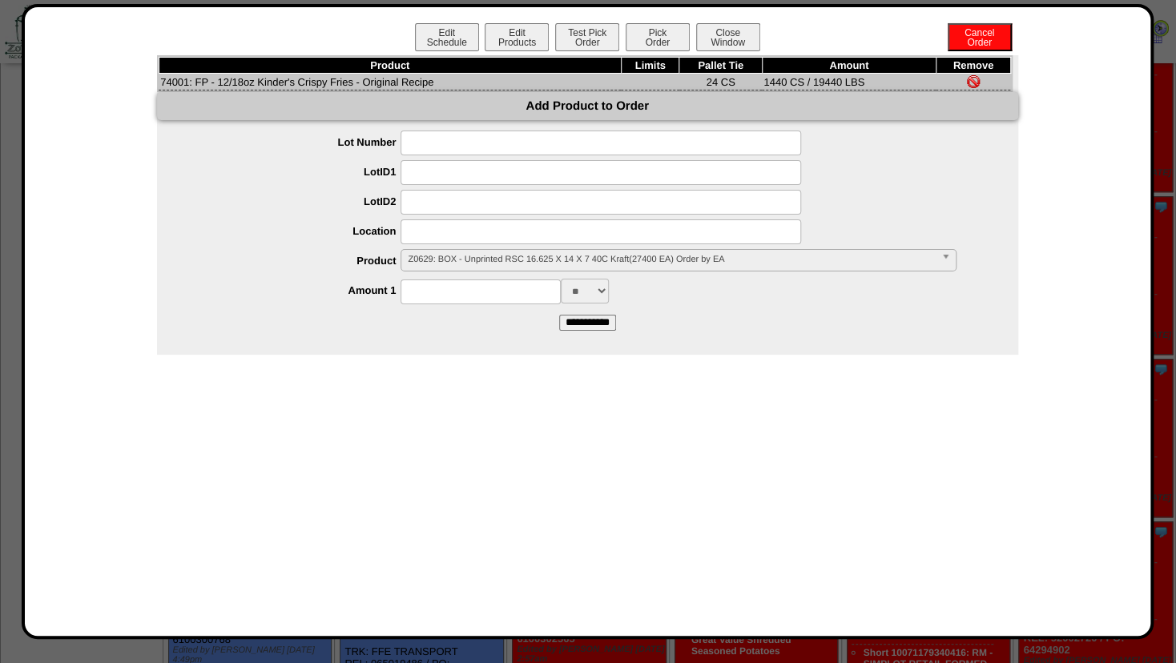
click at [429, 262] on span "Z0629: BOX - Unprinted RSC 16.625 X 14 X 7 40C Kraft(27400 EA) Order by EA" at bounding box center [671, 259] width 526 height 19
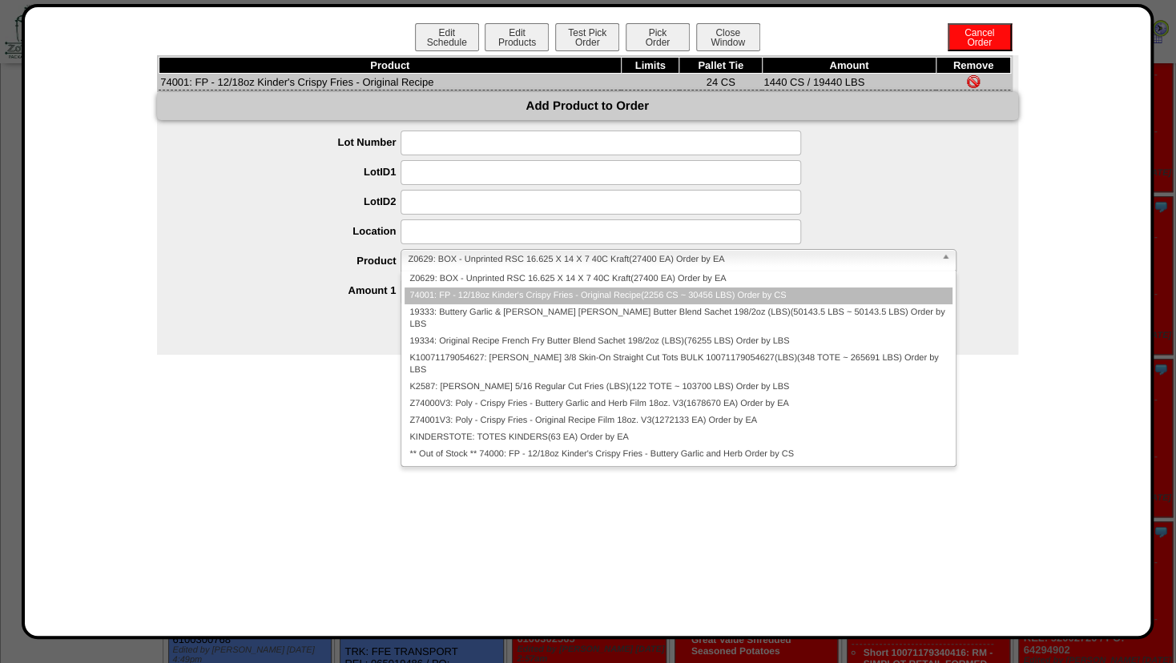
click at [431, 297] on li "74001: FP - 12/18oz Kinder's Crispy Fries - Original Recipe(2256 CS ~ 30456 LBS…" at bounding box center [677, 296] width 547 height 17
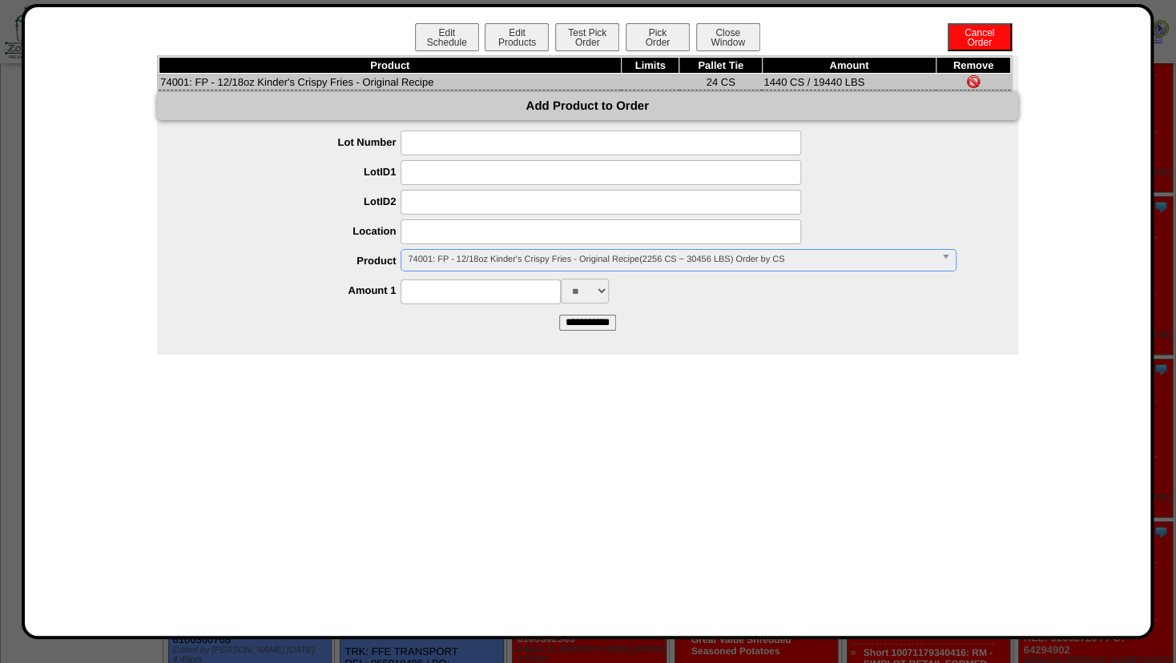
drag, startPoint x: 437, startPoint y: 231, endPoint x: 424, endPoint y: 238, distance: 15.4
click at [437, 231] on input at bounding box center [600, 231] width 400 height 25
type input "*******"
click at [213, 242] on div "*******" at bounding box center [603, 231] width 829 height 25
click at [439, 294] on input at bounding box center [480, 292] width 160 height 25
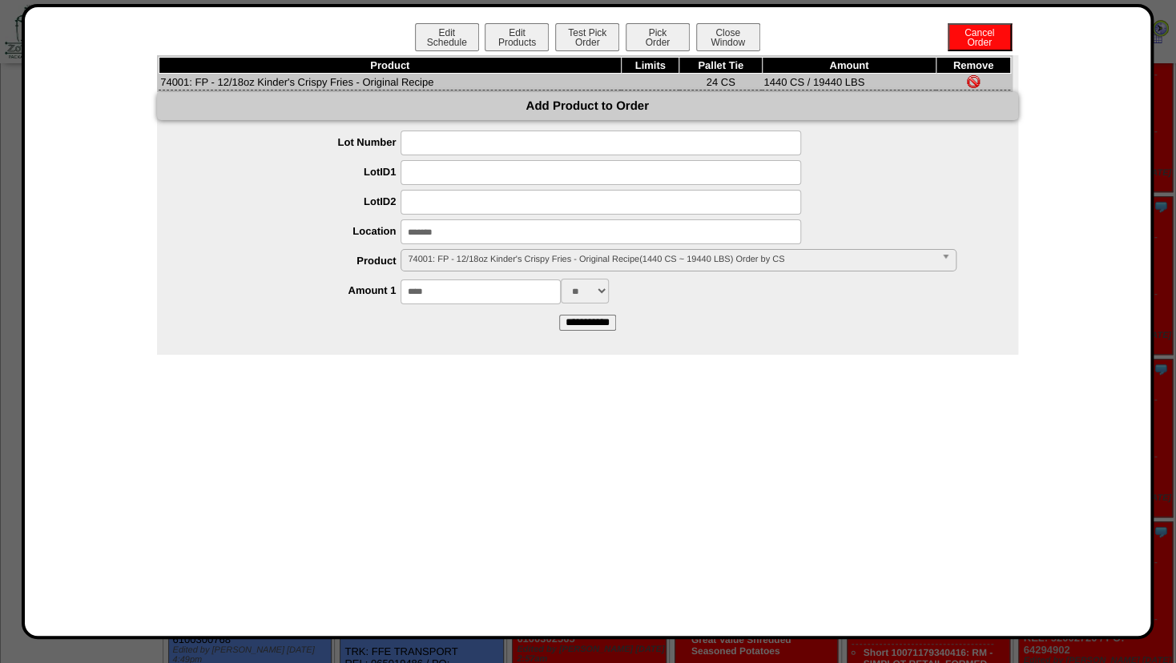
type input "****"
click at [476, 339] on div "Product Limits Pallet Tie Amount Remove 74001: FP - 12/18oz Kinder's Crispy Fri…" at bounding box center [587, 205] width 861 height 300
click at [585, 324] on input "**********" at bounding box center [587, 323] width 57 height 16
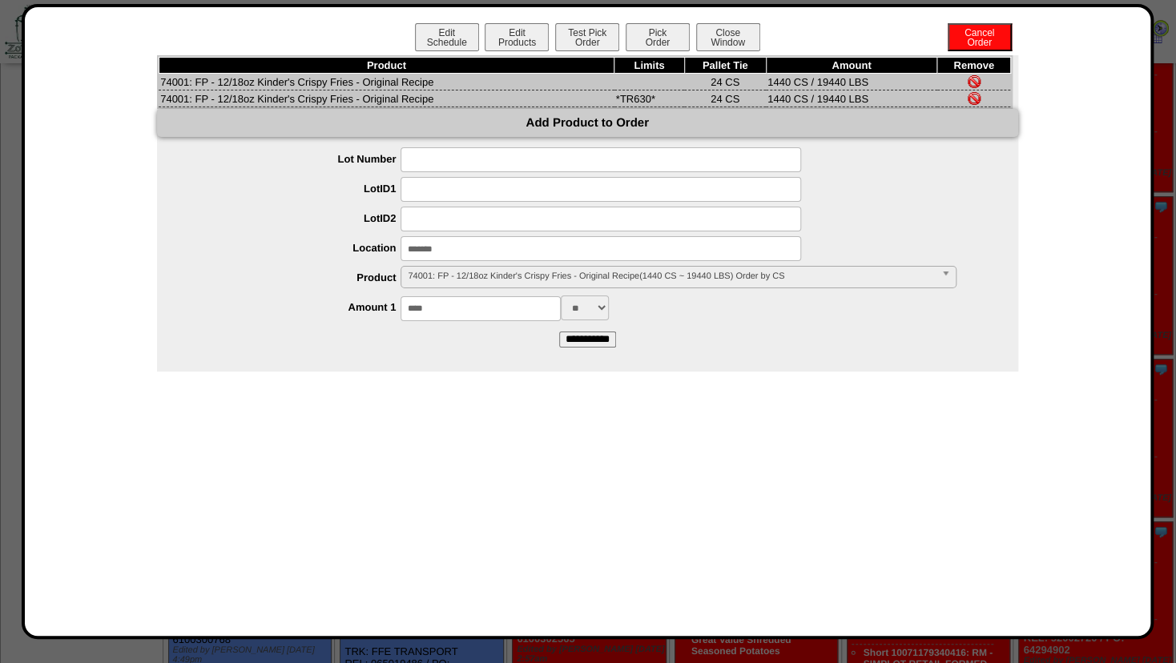
click at [975, 79] on img at bounding box center [974, 81] width 13 height 13
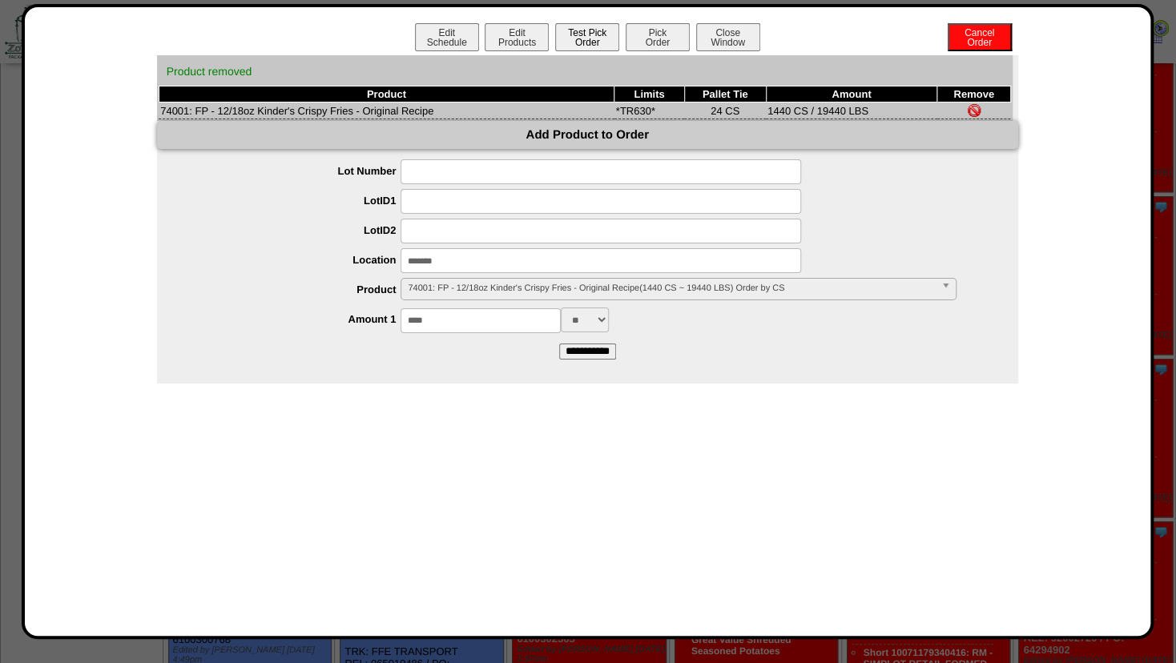
click at [573, 33] on button "Test Pick Order" at bounding box center [587, 37] width 64 height 28
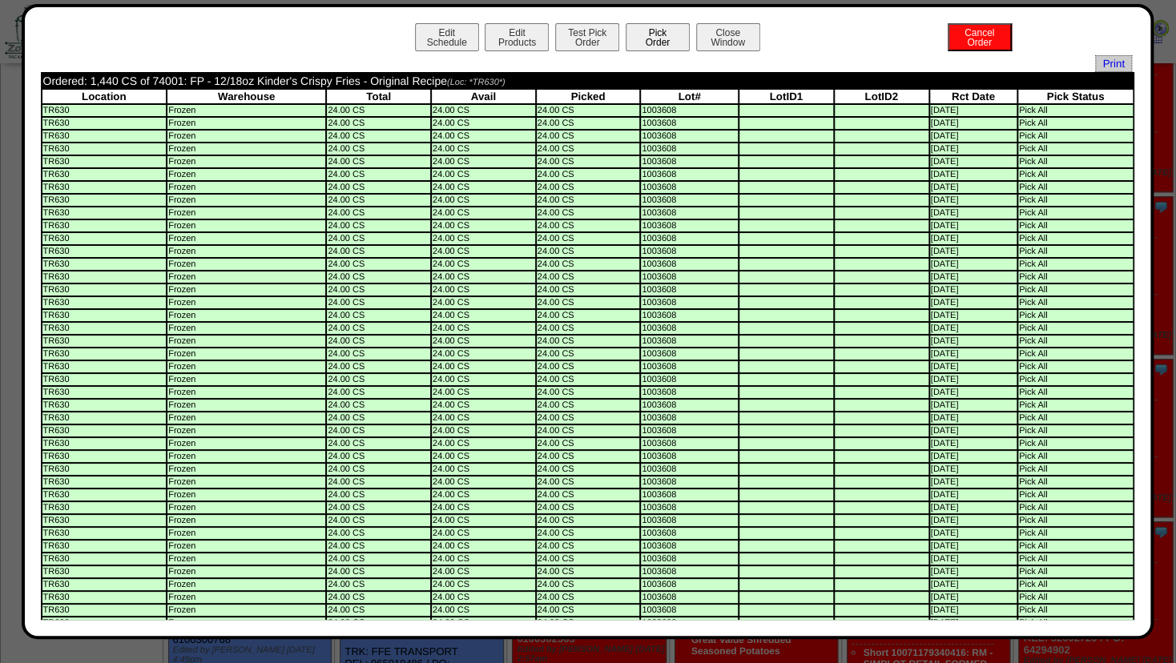
click at [650, 36] on button "Pick Order" at bounding box center [658, 37] width 64 height 28
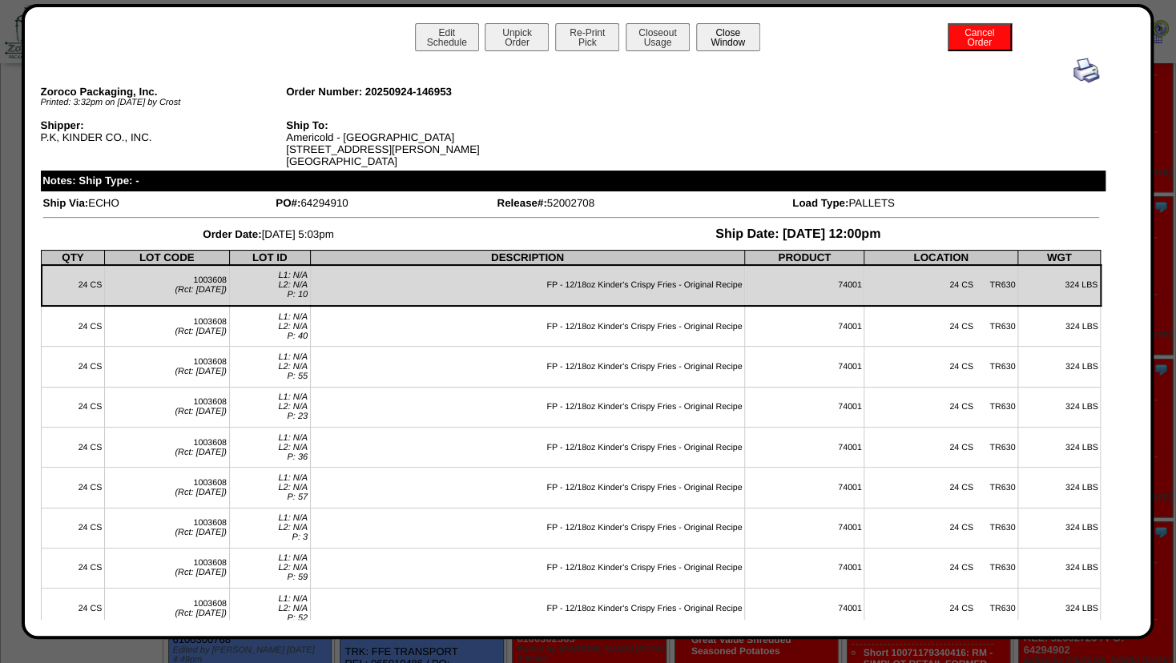
click at [736, 39] on button "Close Window" at bounding box center [728, 37] width 64 height 28
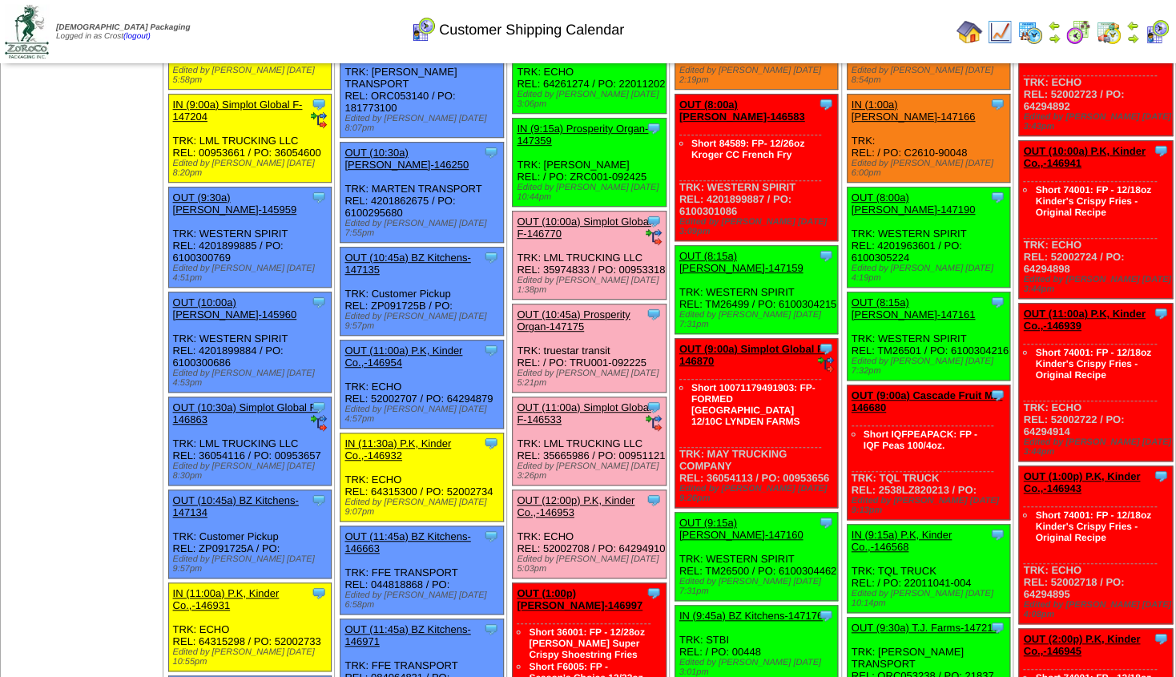
scroll to position [308, 0]
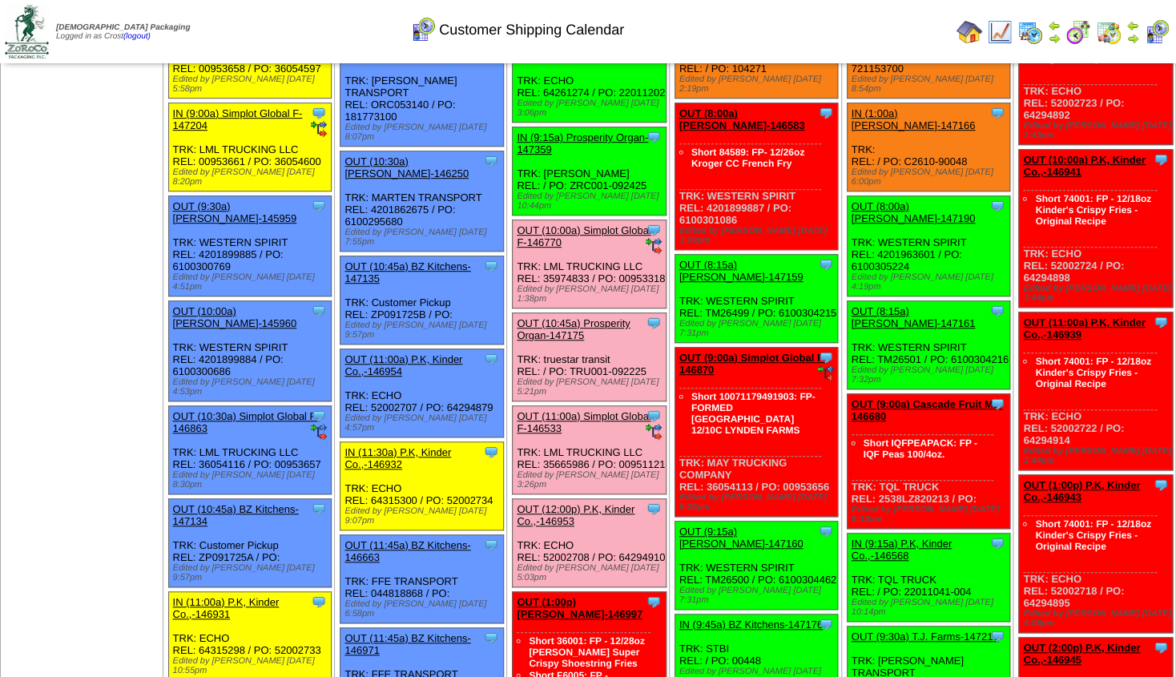
click at [1132, 34] on img at bounding box center [1132, 38] width 13 height 13
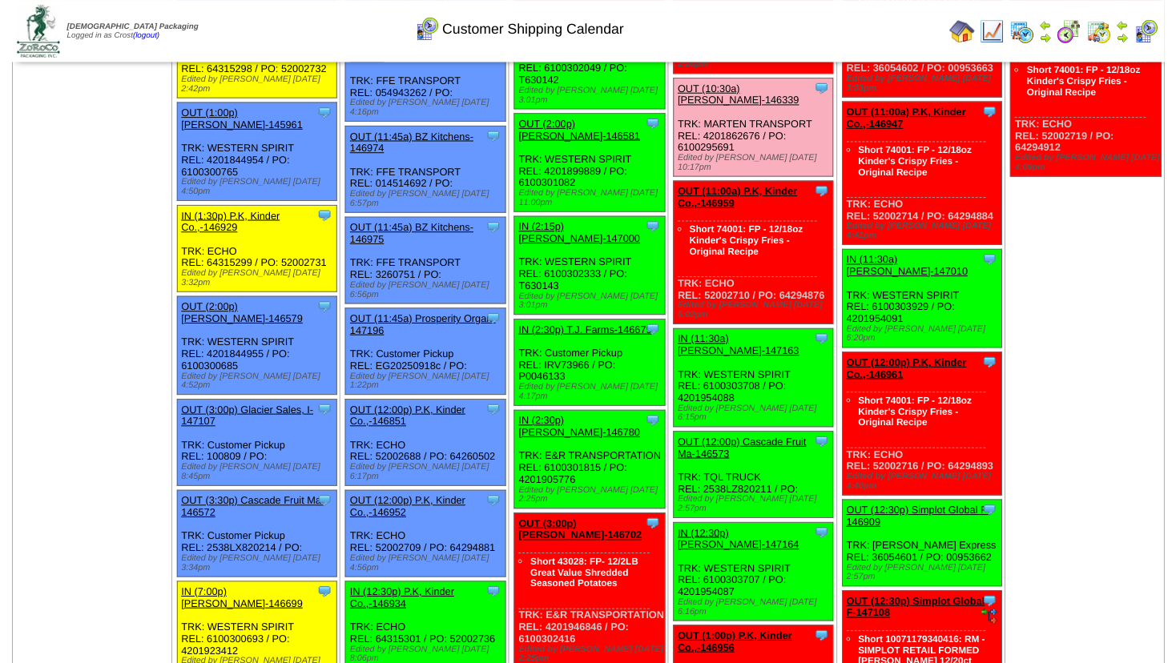
scroll to position [1124, 0]
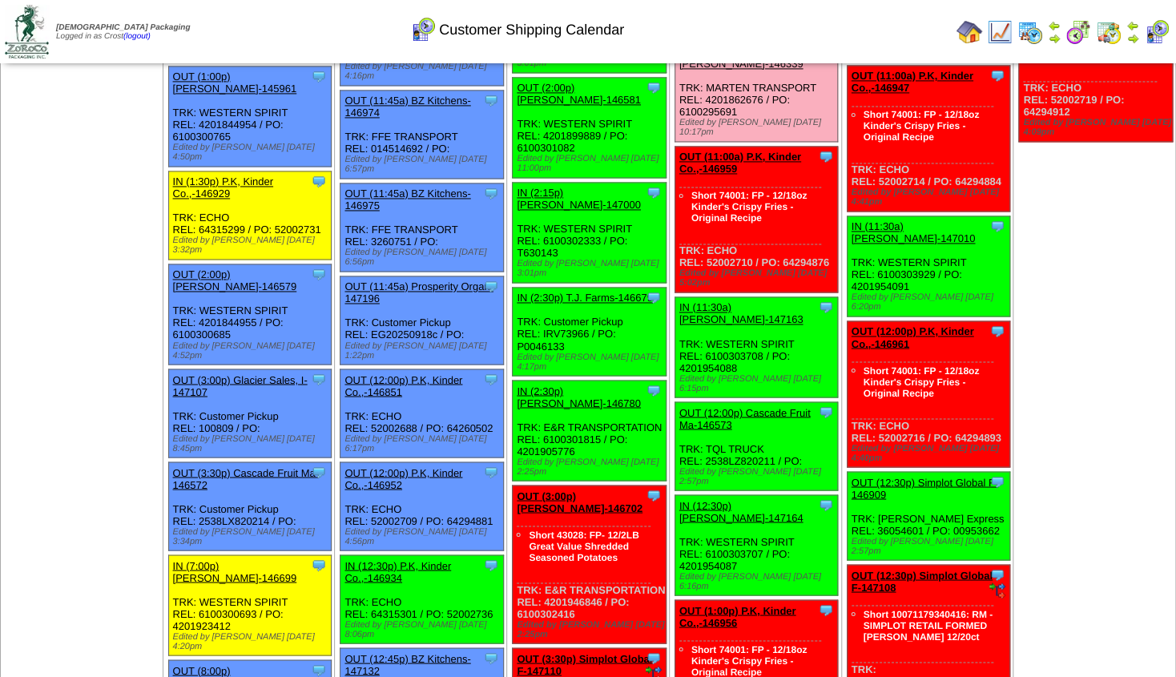
click at [408, 559] on link "IN (12:30p) P.K, Kinder Co.,-146934" at bounding box center [397, 571] width 107 height 24
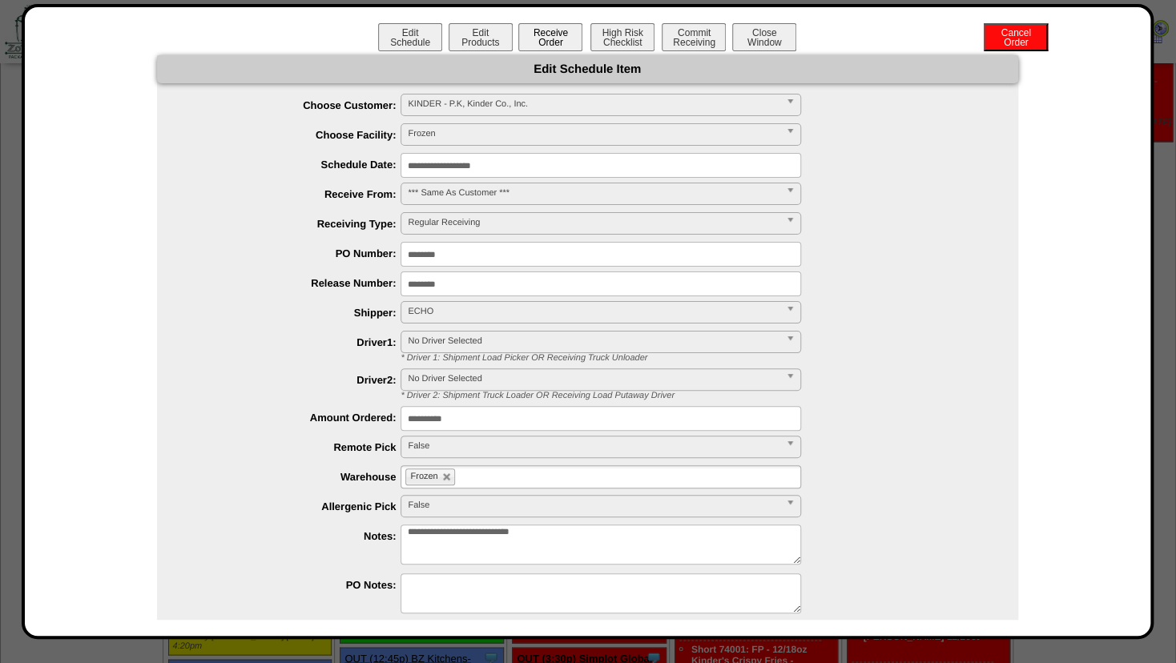
click at [538, 40] on button "Receive Order" at bounding box center [550, 37] width 64 height 28
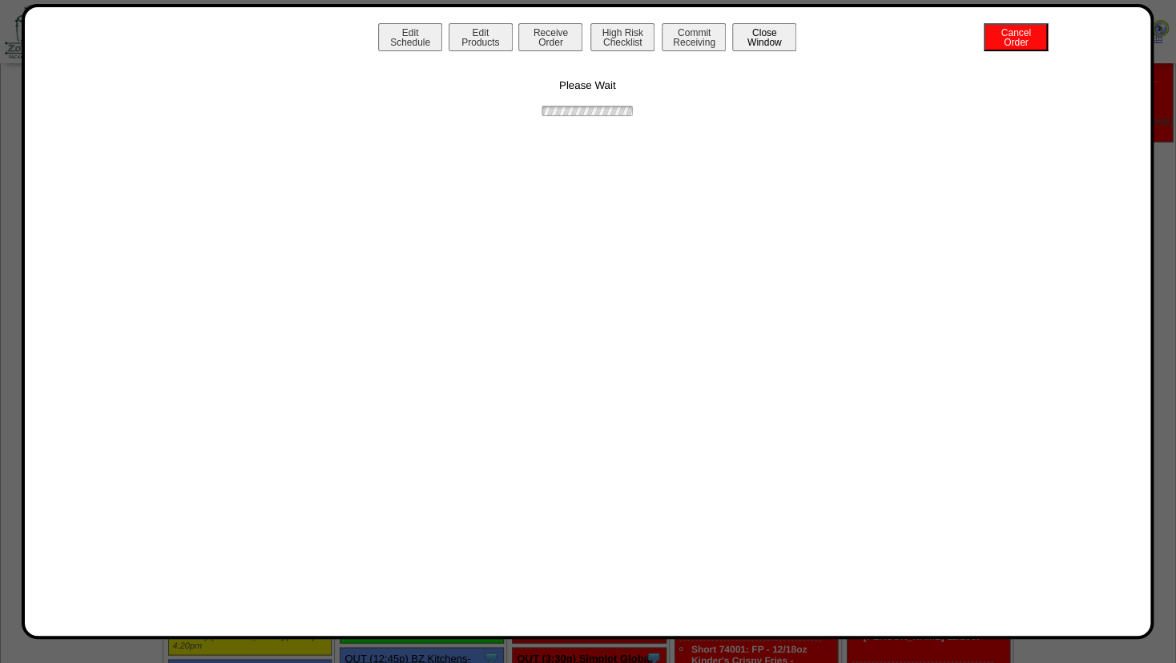
click at [751, 38] on button "Close Window" at bounding box center [764, 37] width 64 height 28
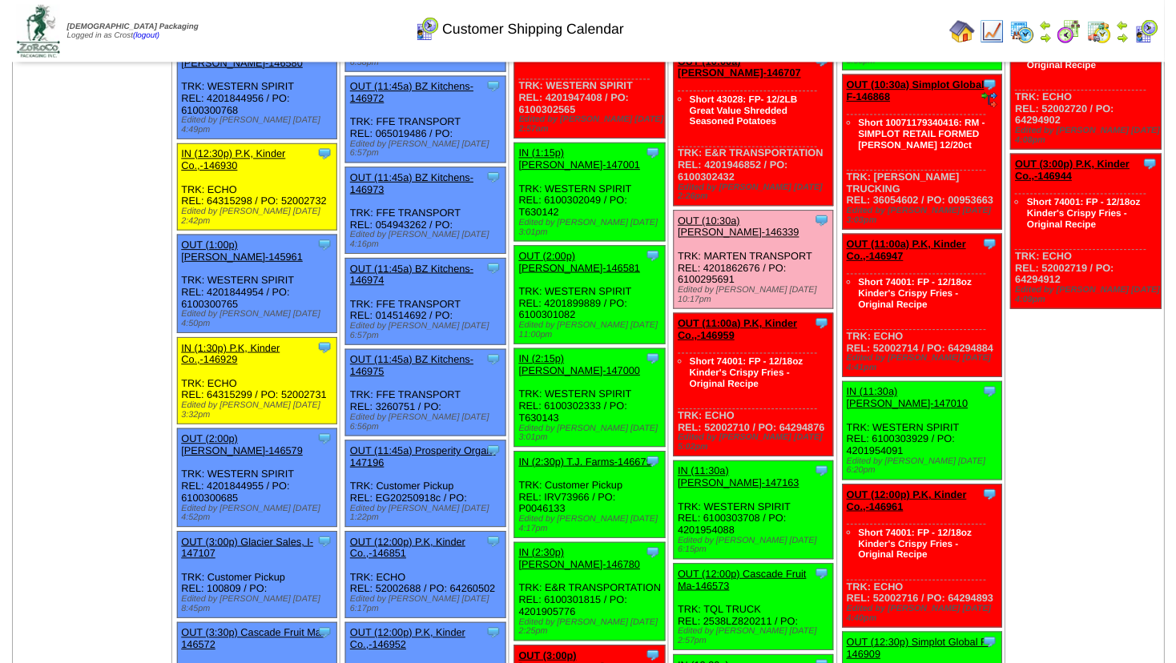
scroll to position [1038, 0]
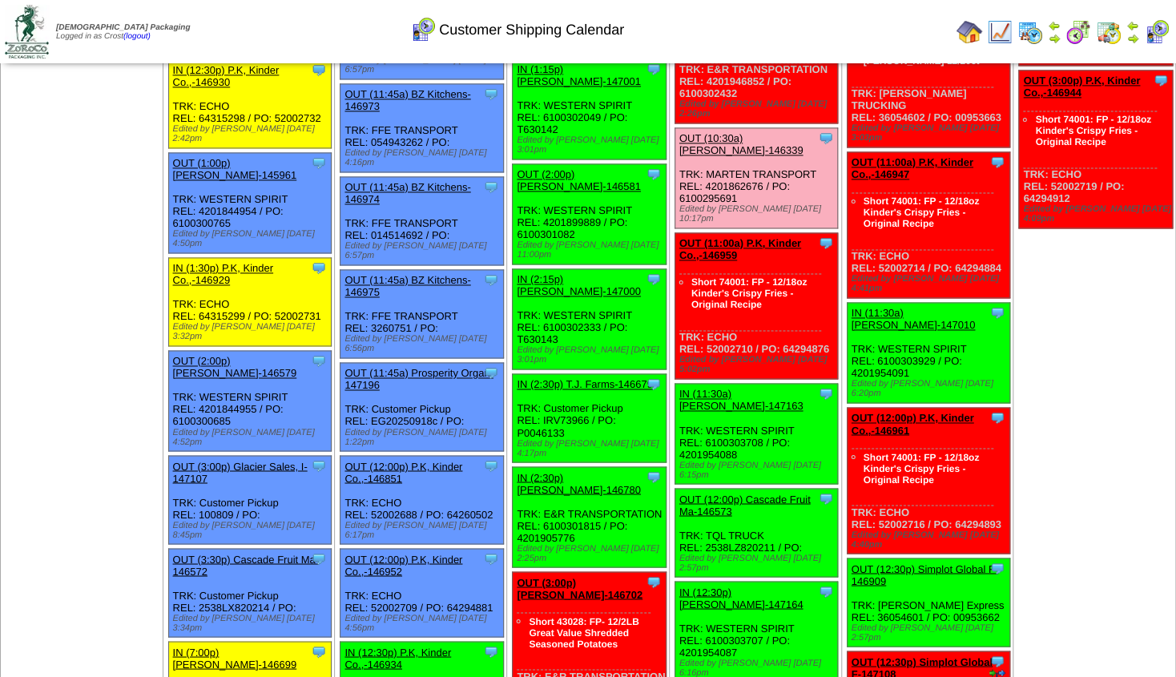
click at [387, 646] on link "IN (12:30p) P.K, Kinder Co.,-146934" at bounding box center [397, 658] width 107 height 24
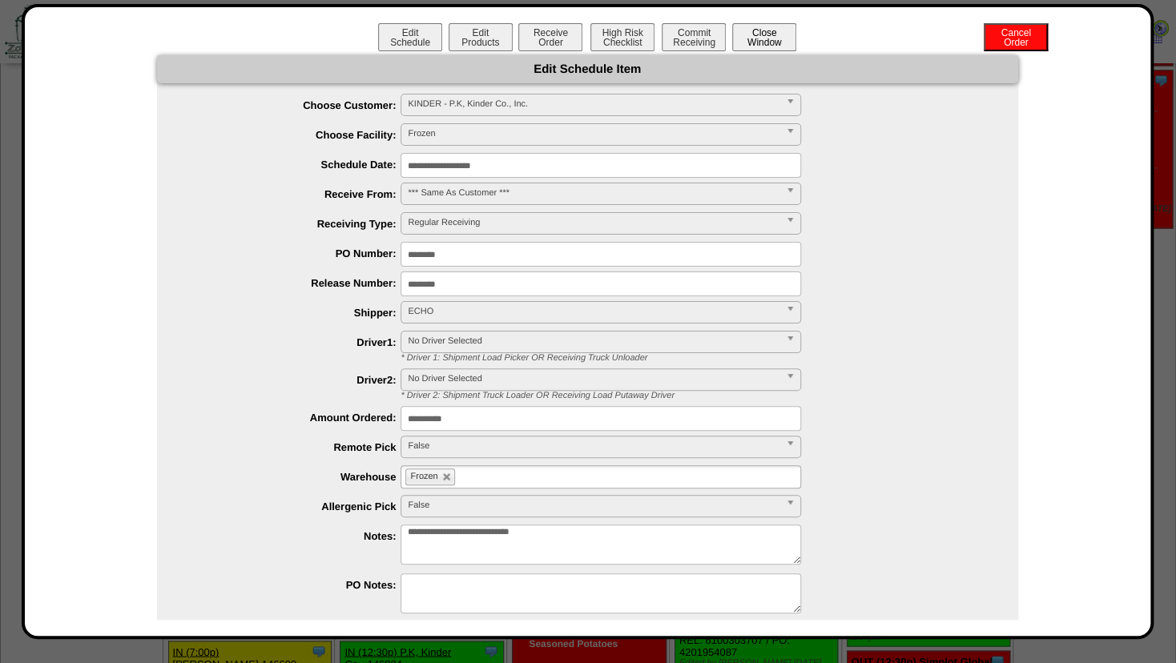
click at [759, 37] on button "Close Window" at bounding box center [764, 37] width 64 height 28
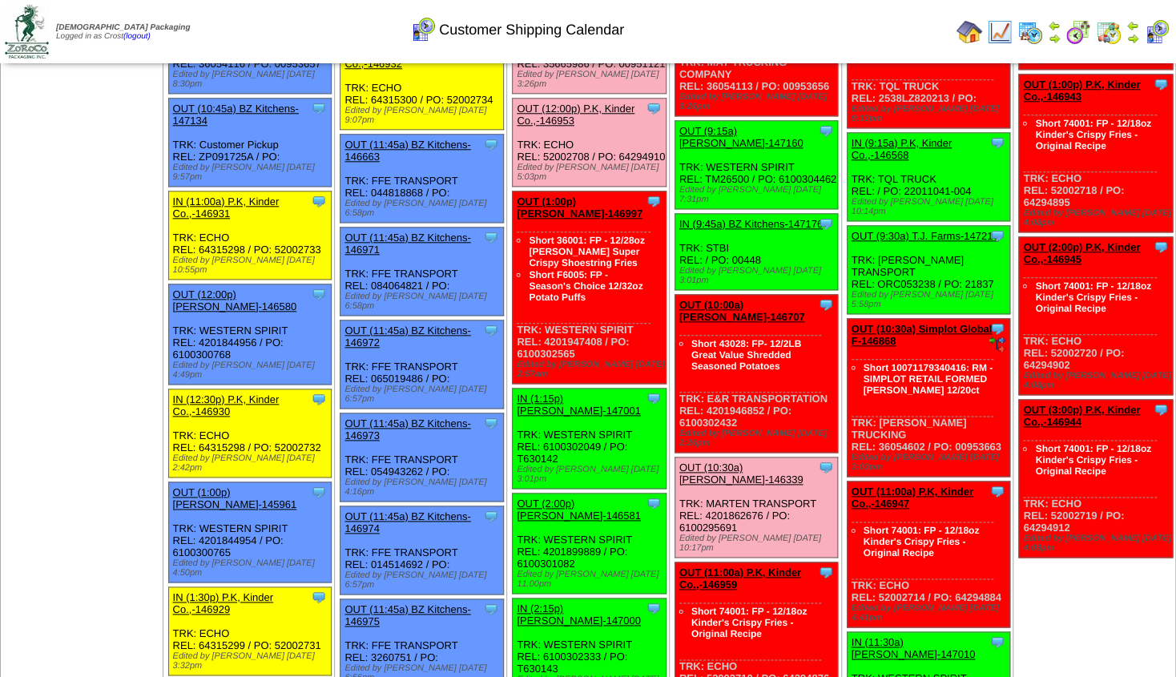
scroll to position [721, 0]
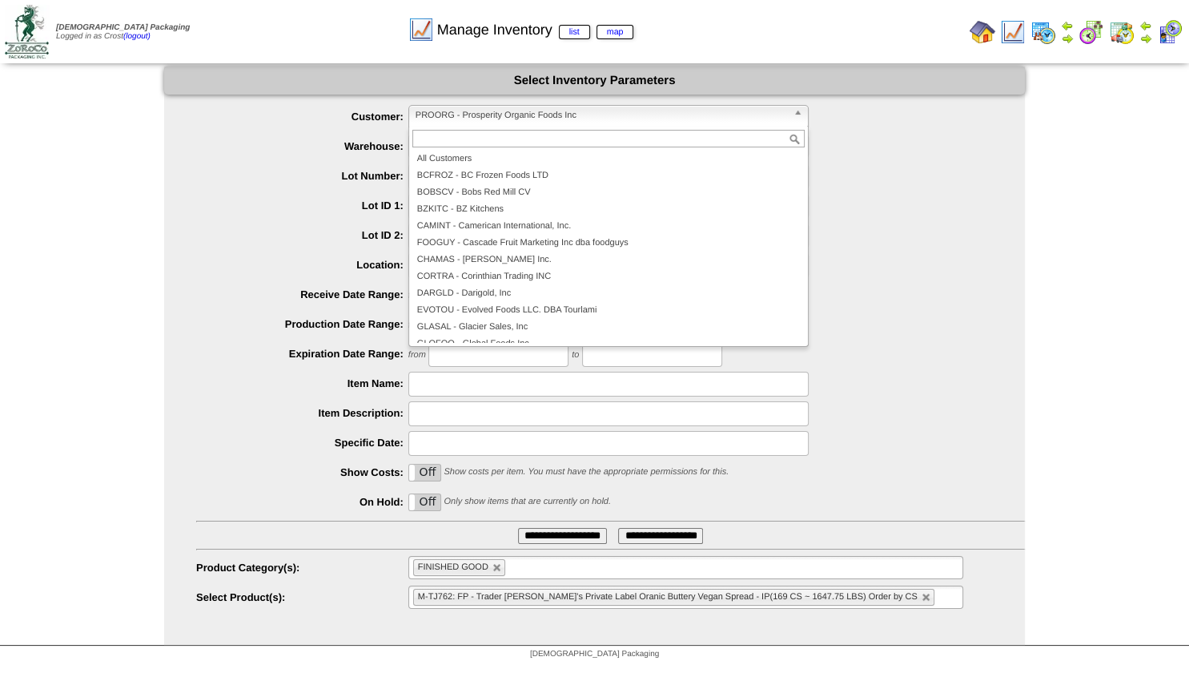
click at [489, 116] on span "PROORG - Prosperity Organic Foods Inc" at bounding box center [602, 115] width 372 height 19
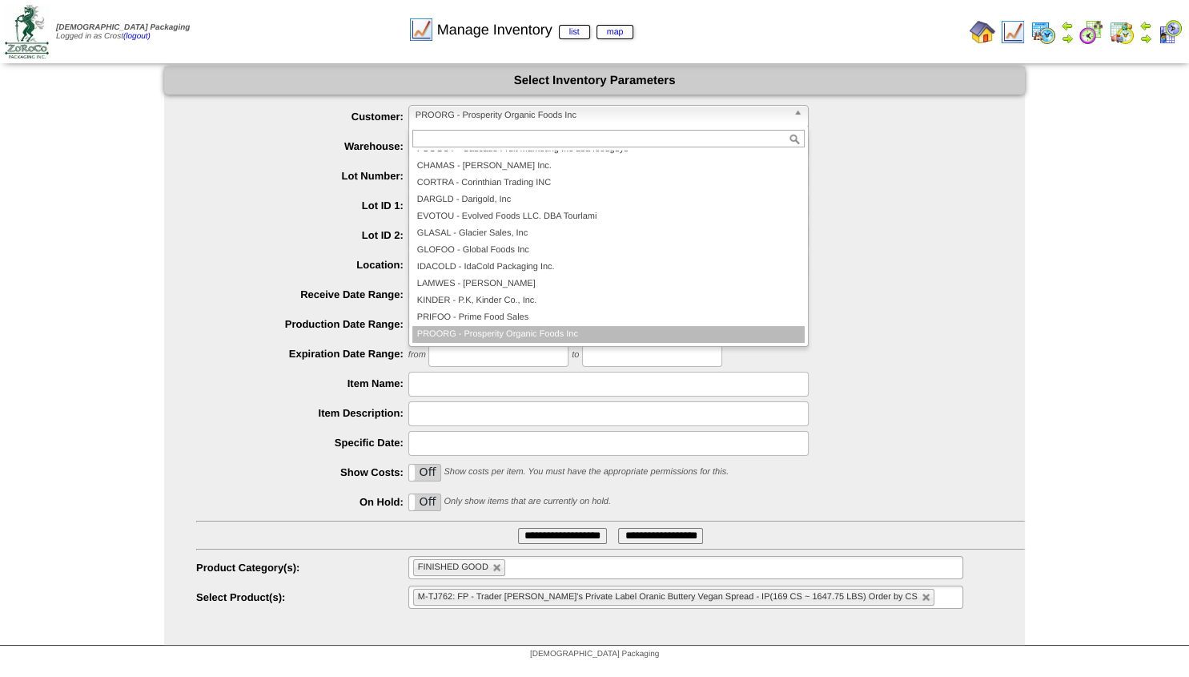
scroll to position [83, 0]
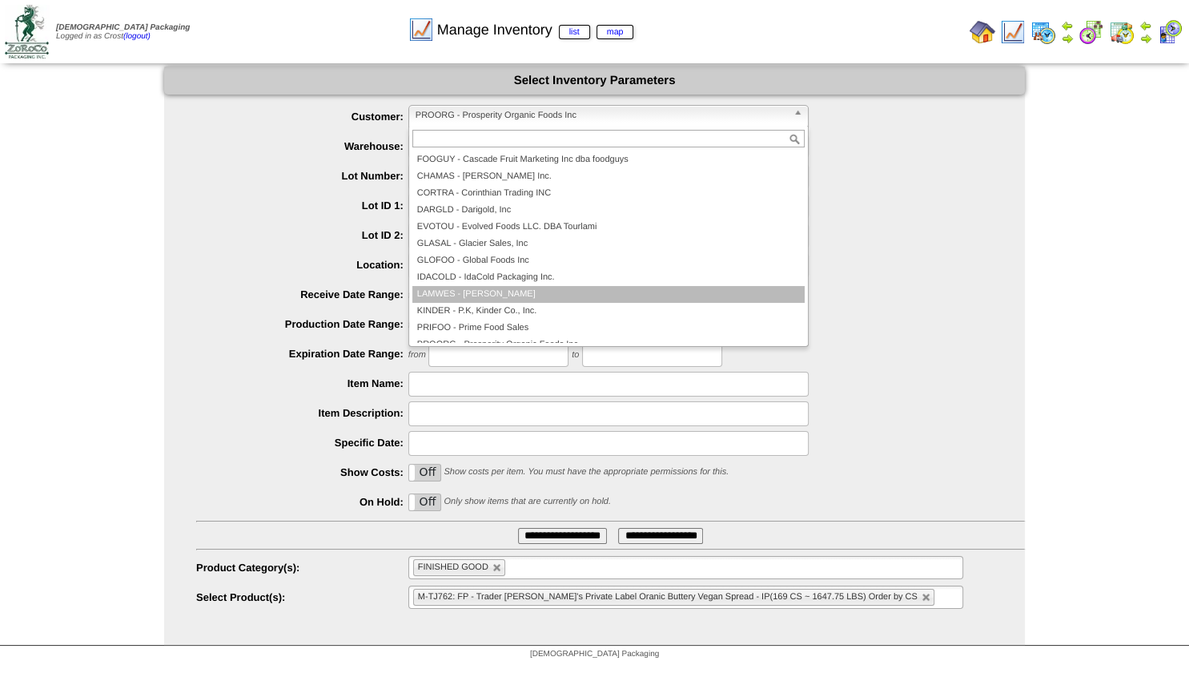
click at [462, 301] on li "LAMWES - [PERSON_NAME]" at bounding box center [608, 294] width 392 height 17
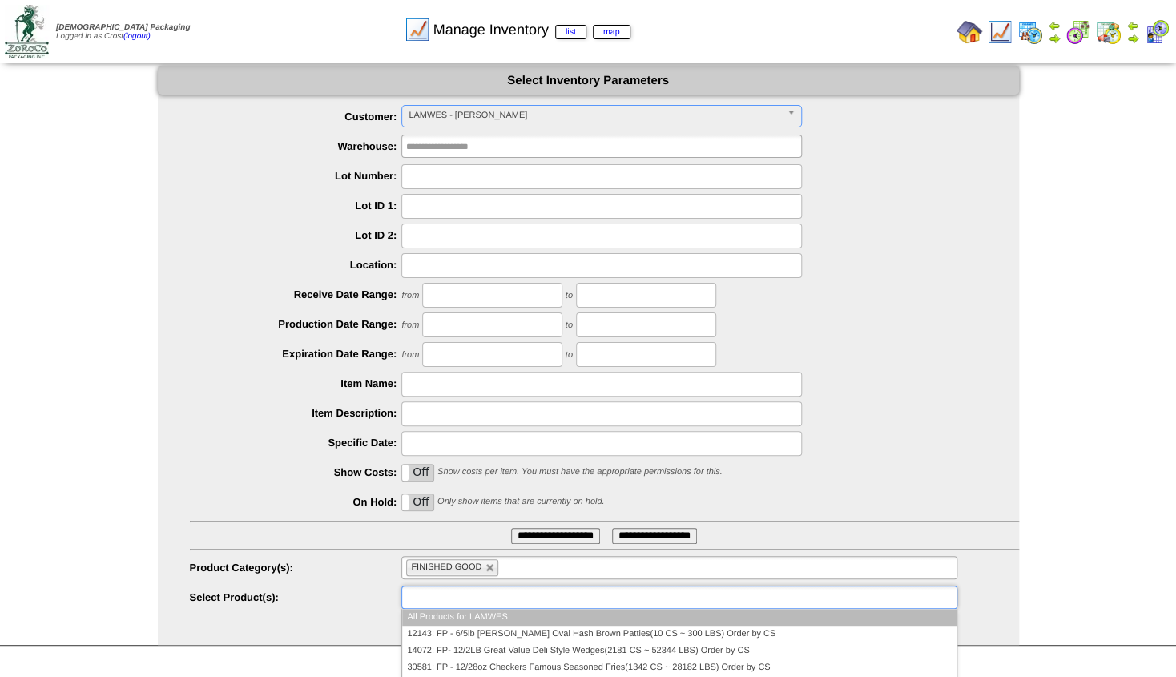
click at [459, 599] on input "text" at bounding box center [457, 597] width 103 height 20
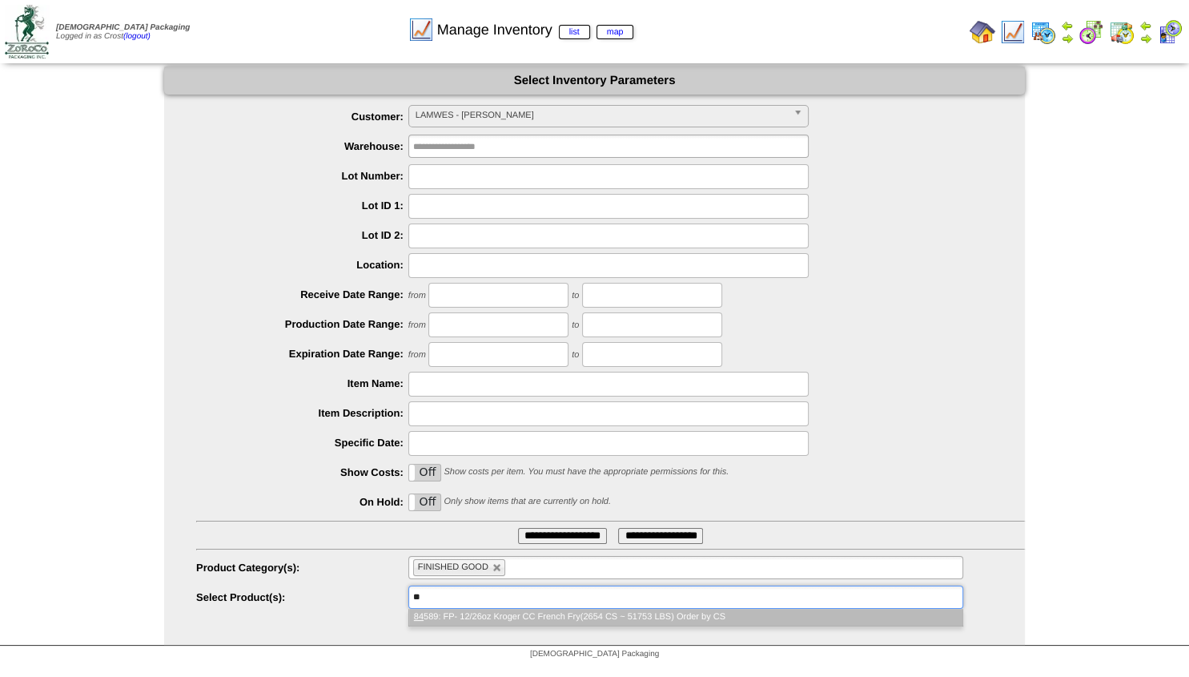
type input "**"
click at [452, 613] on li "84 589: FP- 12/26oz Kroger CC French Fry(2654 CS ~ 51753 LBS) Order by CS" at bounding box center [685, 617] width 553 height 17
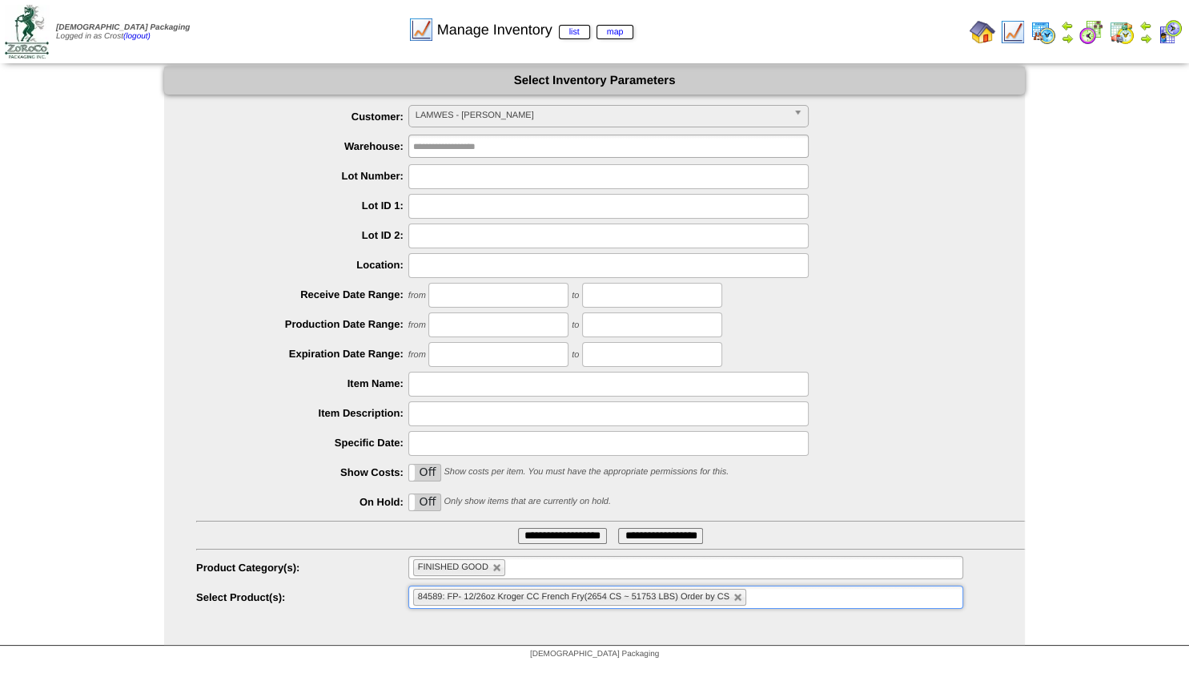
click at [554, 531] on input "**********" at bounding box center [562, 536] width 89 height 16
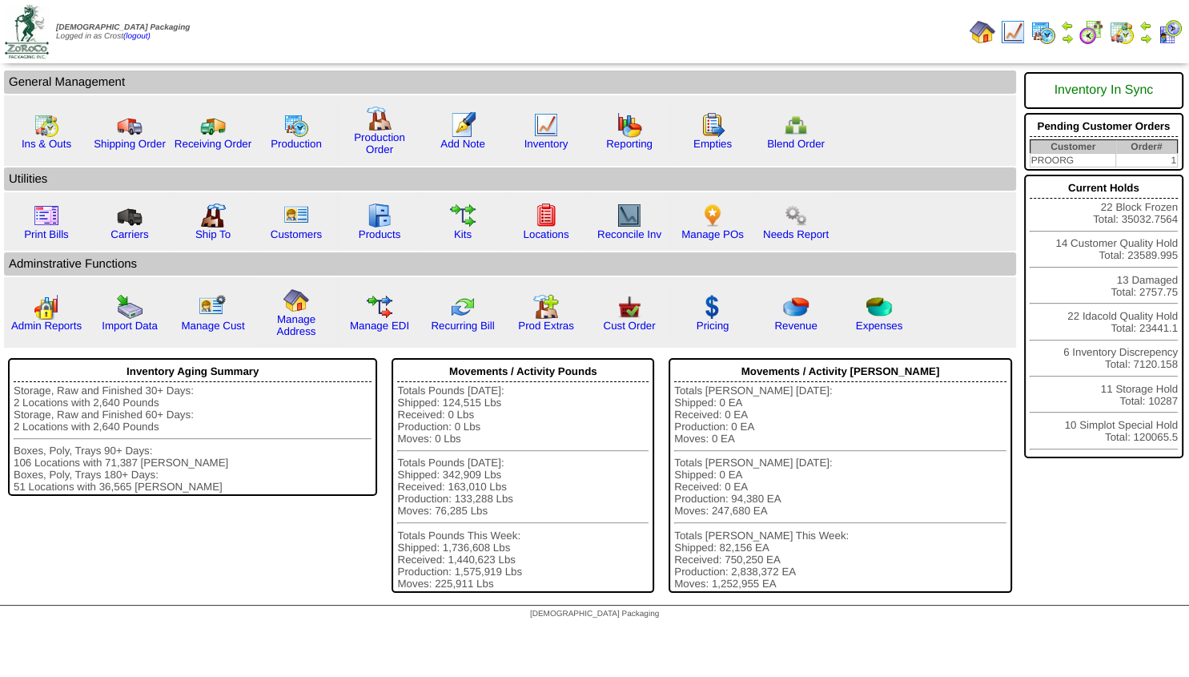
click at [1068, 38] on img at bounding box center [1067, 38] width 13 height 13
